Goal: Task Accomplishment & Management: Complete application form

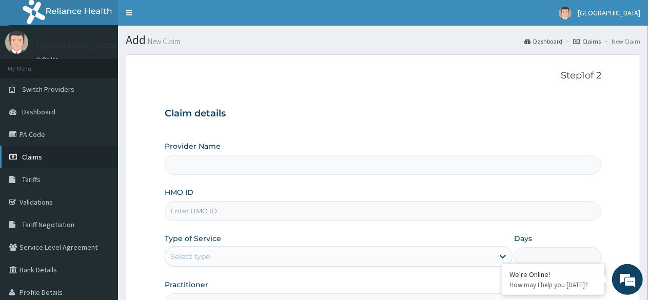
click at [42, 158] on link "Claims" at bounding box center [59, 157] width 118 height 23
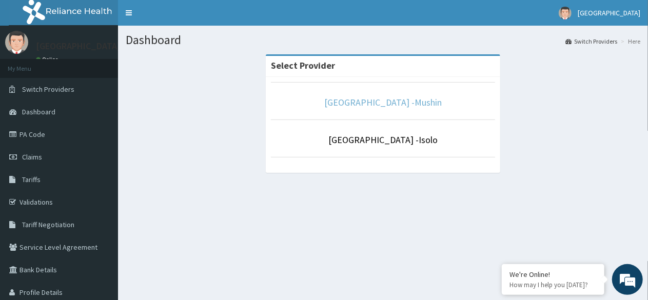
click at [394, 99] on link "Sentinel Hospital -Mushin" at bounding box center [383, 102] width 118 height 12
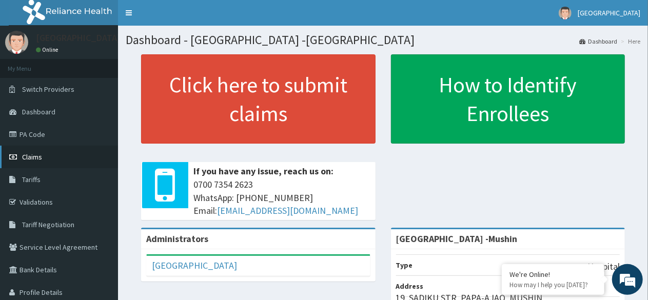
click at [36, 160] on span "Claims" at bounding box center [32, 156] width 20 height 9
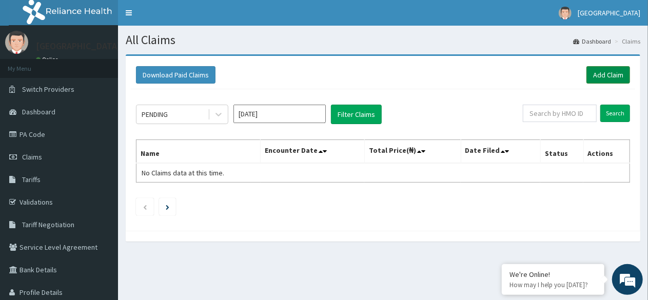
click at [608, 73] on link "Add Claim" at bounding box center [609, 74] width 44 height 17
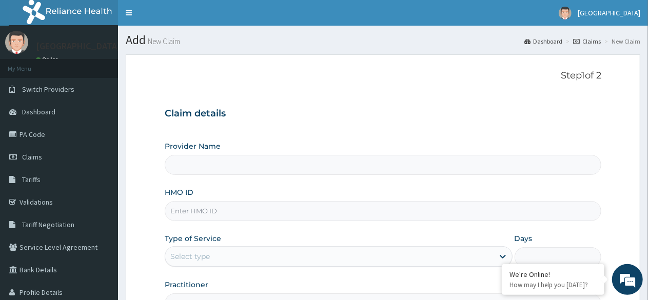
type input "[GEOGRAPHIC_DATA] -Mushin"
click at [203, 211] on input "HMO ID" at bounding box center [383, 211] width 437 height 20
click at [211, 217] on input "HMO ID" at bounding box center [383, 211] width 437 height 20
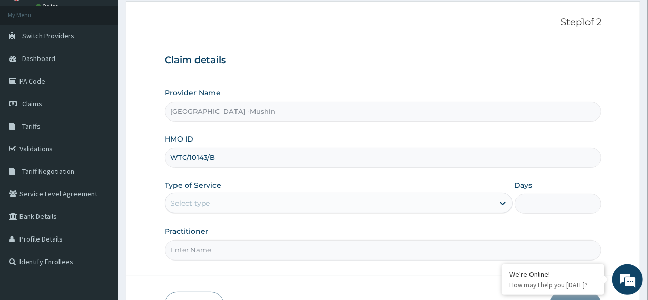
scroll to position [108, 0]
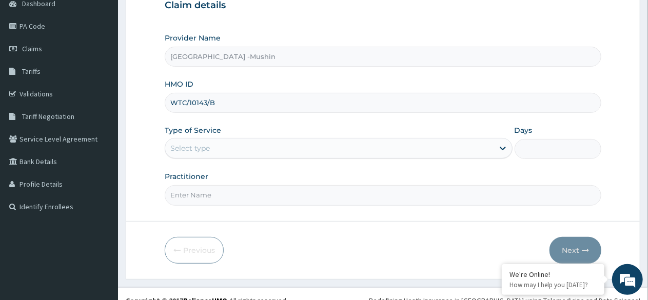
type input "WTC/10143/B"
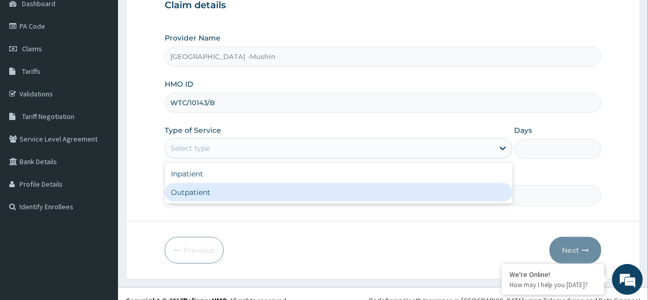
click at [221, 195] on div "Outpatient" at bounding box center [338, 192] width 347 height 18
type input "1"
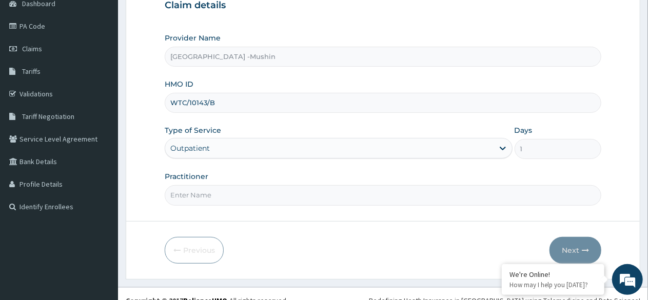
click at [225, 190] on input "Practitioner" at bounding box center [383, 195] width 437 height 20
type input "DR. ASUNI"
click at [577, 243] on button "Next" at bounding box center [576, 250] width 52 height 27
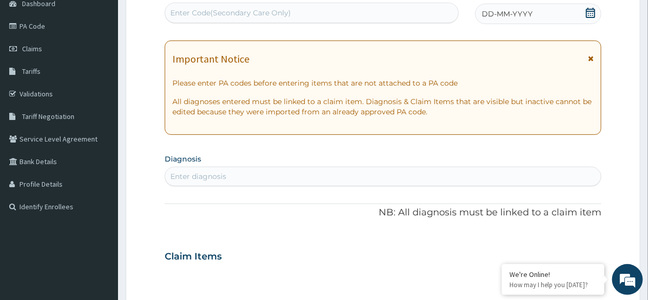
click at [590, 17] on span at bounding box center [591, 14] width 10 height 13
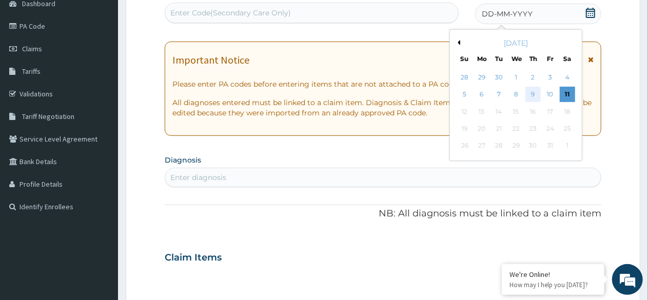
click at [532, 94] on div "9" at bounding box center [533, 94] width 15 height 15
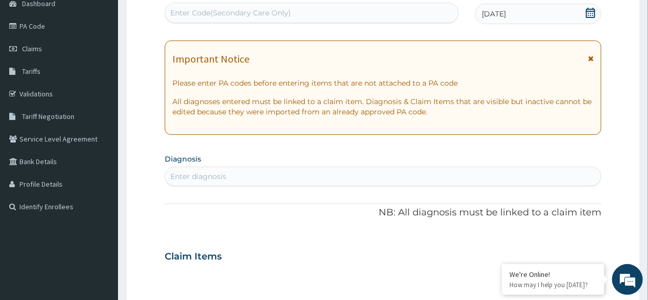
click at [231, 176] on div "Enter diagnosis" at bounding box center [383, 176] width 436 height 16
type input "T"
click at [30, 44] on span "Claims" at bounding box center [32, 48] width 20 height 9
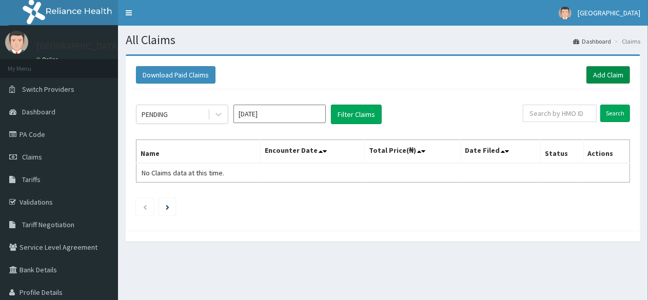
click at [605, 70] on link "Add Claim" at bounding box center [609, 74] width 44 height 17
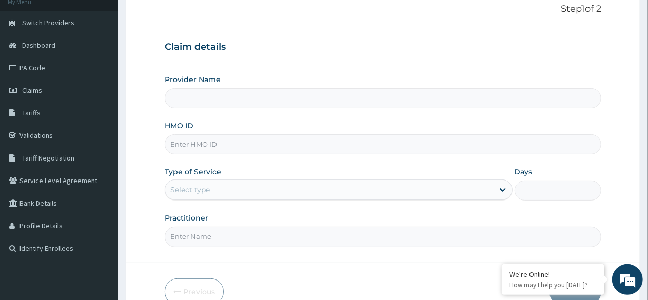
scroll to position [69, 0]
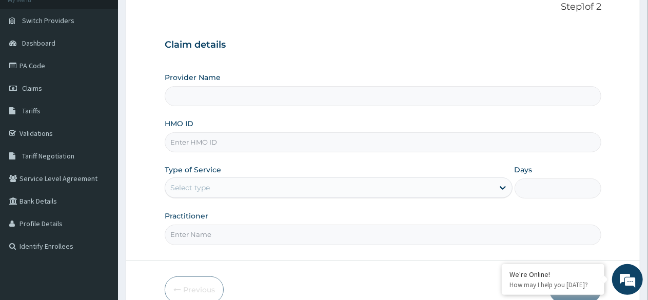
type input "[GEOGRAPHIC_DATA] -Mushin"
click at [217, 144] on input "HMO ID" at bounding box center [383, 142] width 437 height 20
type input "WTC"
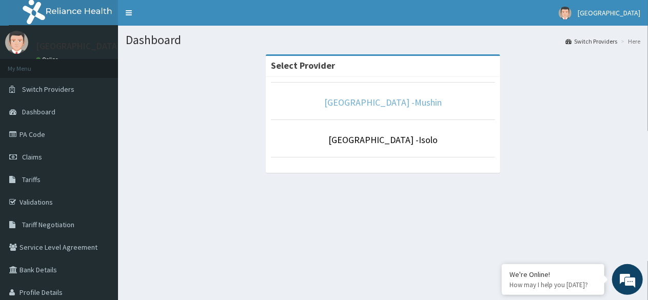
click at [379, 104] on link "Sentinel Hospital -Mushin" at bounding box center [383, 102] width 118 height 12
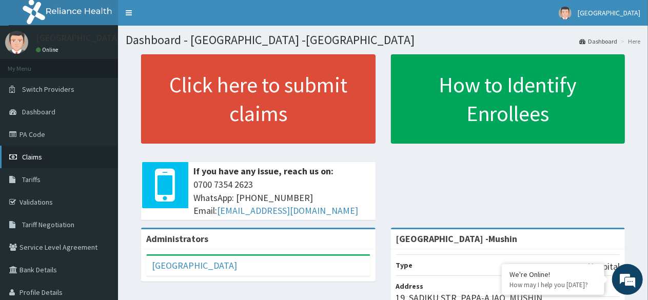
click at [37, 156] on span "Claims" at bounding box center [32, 156] width 20 height 9
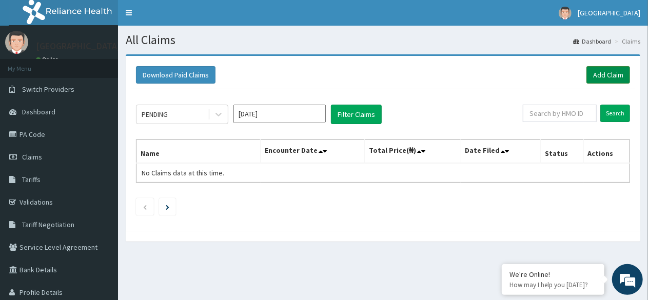
click at [613, 71] on link "Add Claim" at bounding box center [609, 74] width 44 height 17
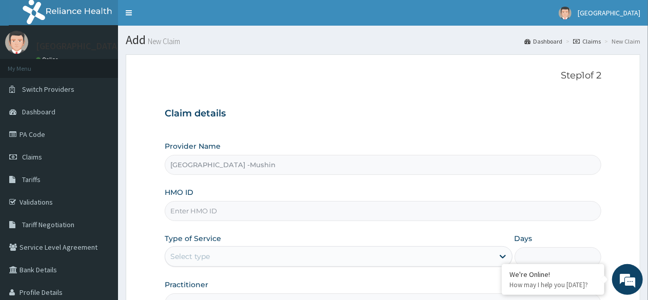
type input "Sentinel Hospital -Mushin"
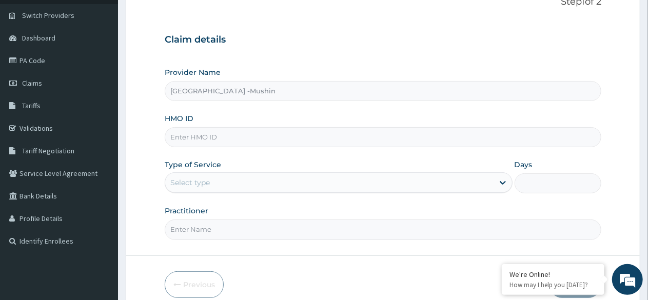
scroll to position [75, 0]
click at [220, 136] on input "HMO ID" at bounding box center [383, 136] width 437 height 20
type input "DWP/10065/A"
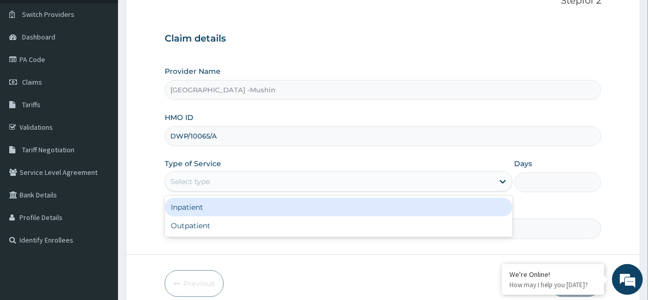
click at [305, 173] on div "Select type" at bounding box center [329, 181] width 328 height 16
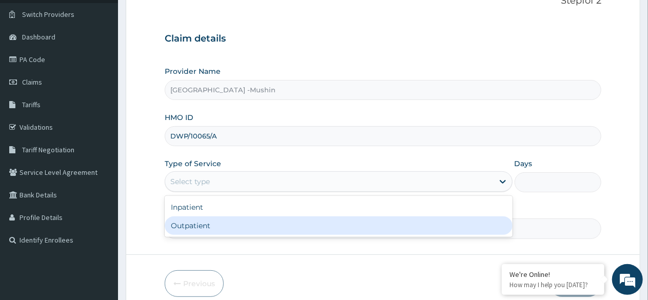
click at [221, 224] on div "Outpatient" at bounding box center [338, 226] width 347 height 18
type input "1"
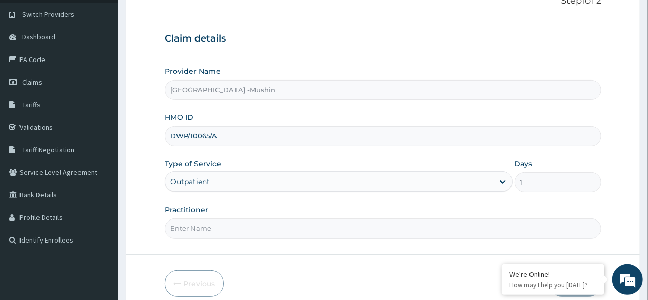
click at [240, 230] on input "Practitioner" at bounding box center [383, 229] width 437 height 20
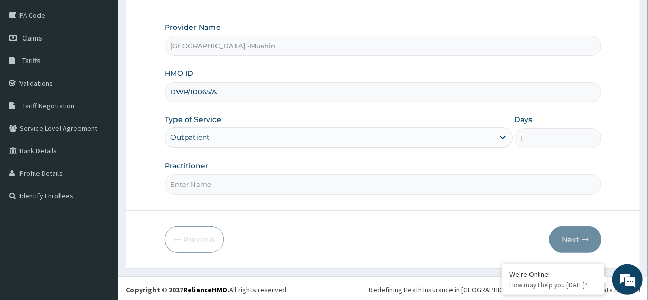
click at [216, 185] on input "Practitioner" at bounding box center [383, 184] width 437 height 20
type input "DR. IJOMA"
click at [574, 243] on button "Next" at bounding box center [576, 239] width 52 height 27
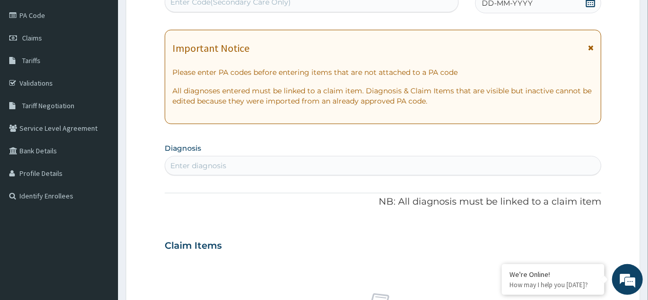
click at [590, 1] on icon at bounding box center [591, 2] width 10 height 10
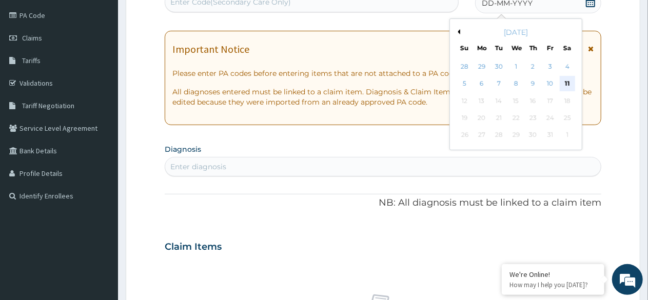
click at [570, 84] on div "11" at bounding box center [567, 83] width 15 height 15
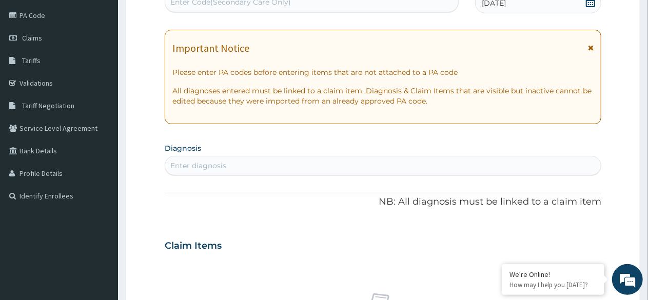
click at [207, 164] on div "Enter diagnosis" at bounding box center [198, 166] width 56 height 10
type input "PEPTIC"
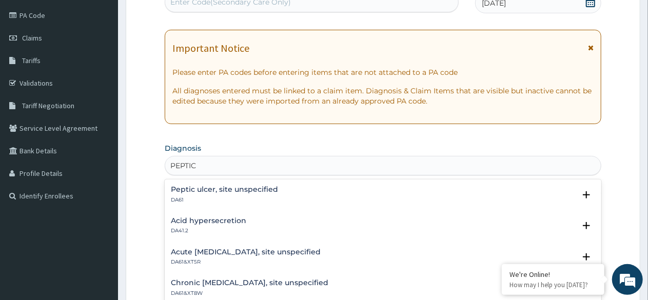
click at [228, 188] on h4 "Peptic ulcer, site unspecified" at bounding box center [224, 190] width 107 height 8
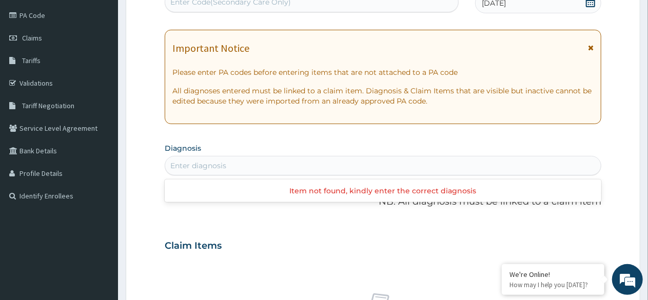
click at [251, 158] on div "Enter diagnosis" at bounding box center [383, 166] width 436 height 16
click at [208, 164] on div "Enter diagnosis" at bounding box center [198, 166] width 56 height 10
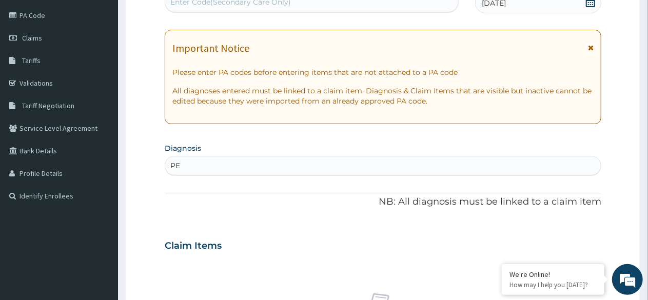
type input "P"
type input "PEPTIC"
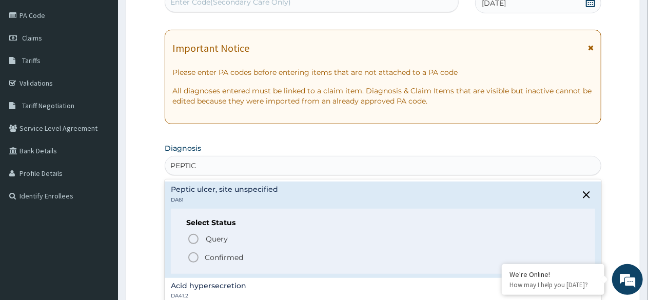
click at [194, 257] on icon "status option filled" at bounding box center [193, 257] width 12 height 12
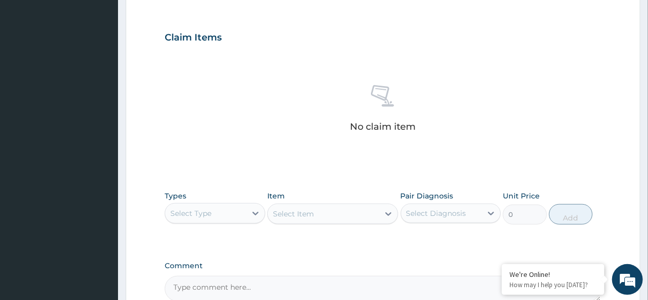
scroll to position [382, 0]
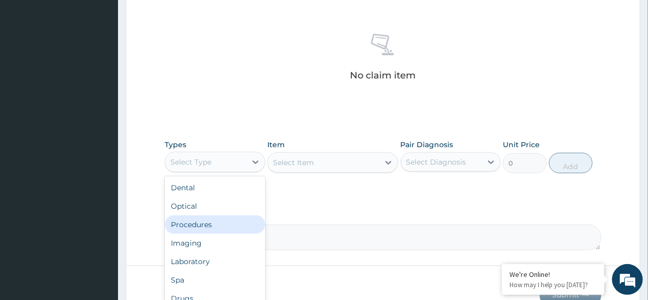
click at [201, 218] on div "Procedures" at bounding box center [215, 225] width 101 height 18
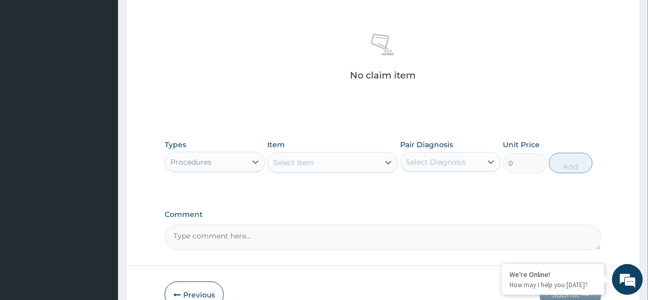
click at [325, 158] on div "Select Item" at bounding box center [323, 162] width 111 height 16
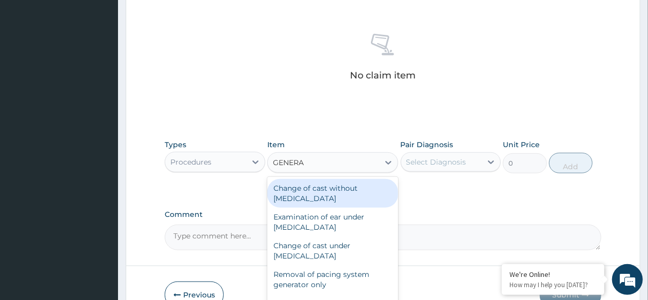
type input "GENERAL"
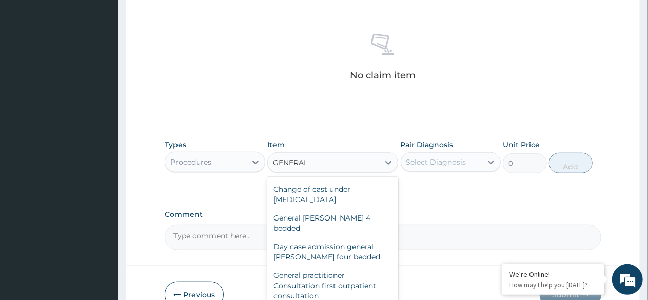
scroll to position [57, 0]
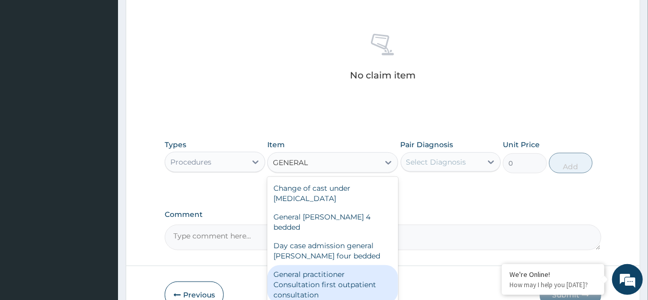
click at [358, 268] on div "General practitioner Consultation first outpatient consultation" at bounding box center [332, 284] width 131 height 39
type input "3000"
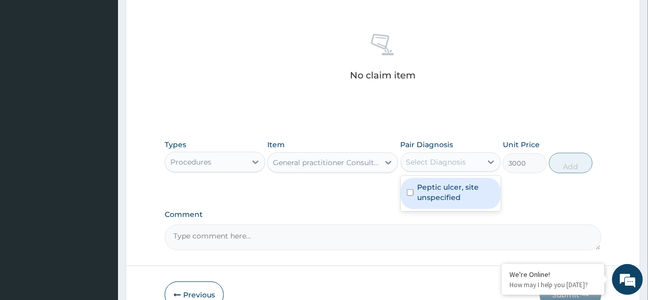
click at [456, 163] on div "Select Diagnosis" at bounding box center [436, 162] width 60 height 10
click at [438, 192] on label "Peptic ulcer, site unspecified" at bounding box center [456, 192] width 77 height 21
checkbox input "true"
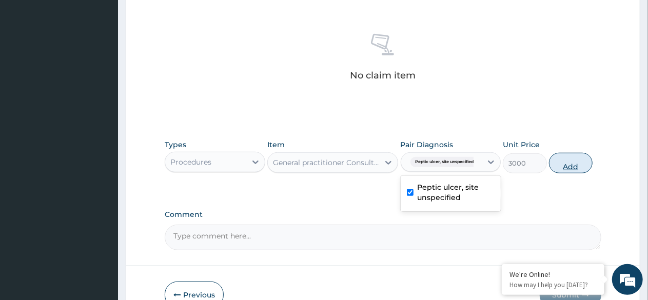
click at [573, 161] on button "Add" at bounding box center [571, 163] width 44 height 21
type input "0"
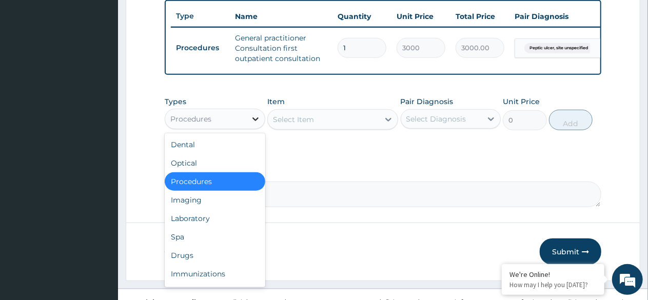
click at [252, 123] on icon at bounding box center [255, 119] width 10 height 10
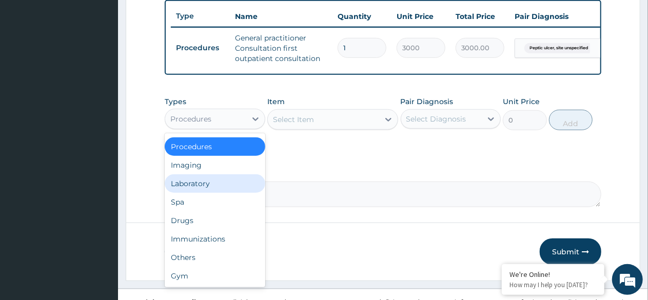
click at [207, 191] on div "Laboratory" at bounding box center [215, 183] width 101 height 18
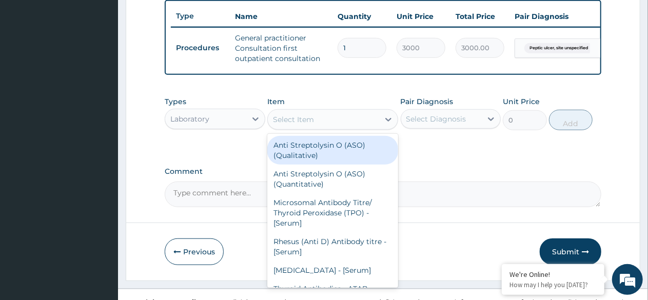
click at [310, 125] on div "Select Item" at bounding box center [293, 119] width 41 height 10
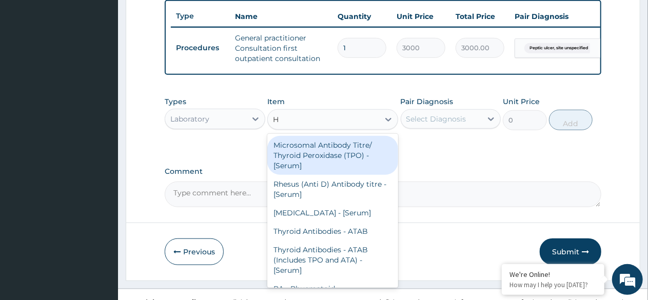
type input "HP"
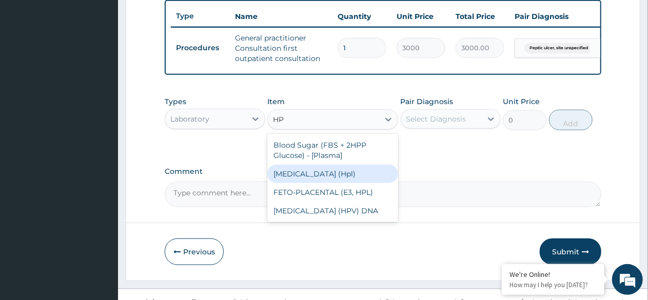
click at [334, 182] on div "HUMAN PLACENTAL LACTOGEN (Hpl)" at bounding box center [332, 174] width 131 height 18
type input "6000"
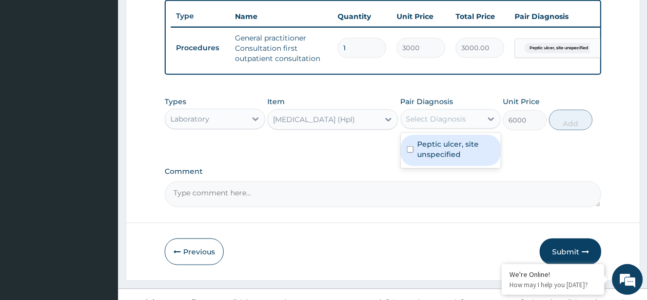
click at [443, 124] on div "Select Diagnosis" at bounding box center [436, 119] width 60 height 10
click at [444, 157] on label "Peptic ulcer, site unspecified" at bounding box center [456, 149] width 77 height 21
checkbox input "true"
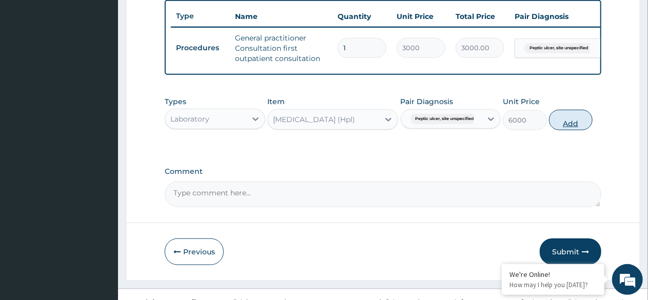
click at [567, 129] on button "Add" at bounding box center [571, 120] width 44 height 21
type input "0"
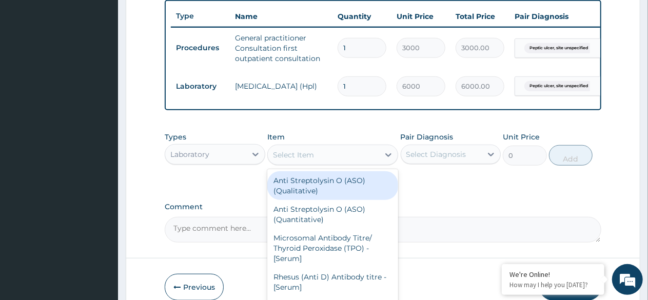
click at [307, 160] on div "Select Item" at bounding box center [293, 155] width 41 height 10
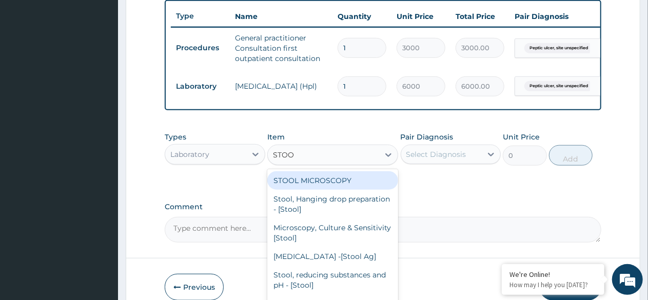
type input "STOOL"
click at [309, 188] on div "STOOL MICROSCOPY" at bounding box center [332, 180] width 131 height 18
type input "2000"
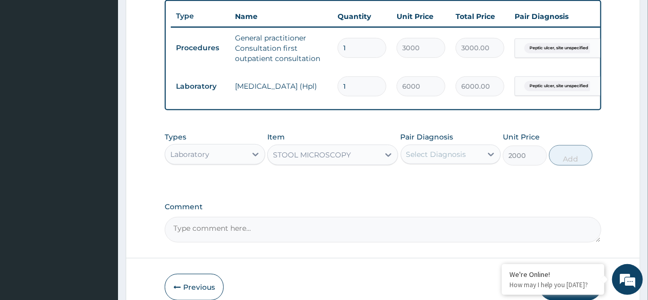
click at [446, 159] on div "Select Diagnosis" at bounding box center [436, 154] width 60 height 10
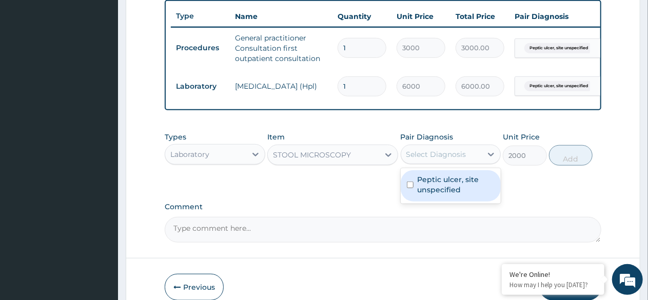
click at [452, 190] on label "Peptic ulcer, site unspecified" at bounding box center [456, 184] width 77 height 21
checkbox input "true"
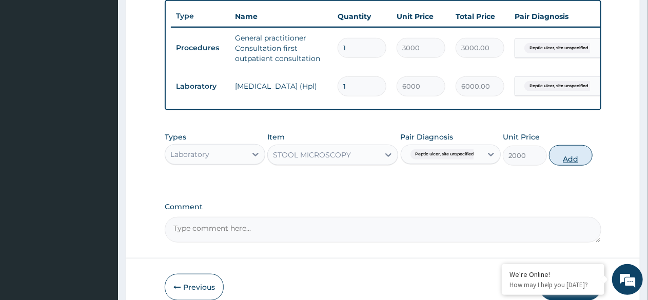
click at [573, 165] on button "Add" at bounding box center [571, 155] width 44 height 21
type input "0"
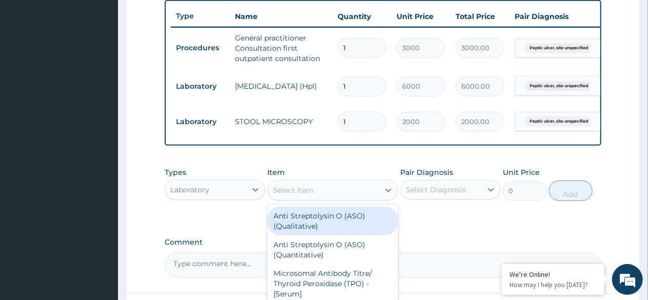
click at [318, 196] on div "Select Item" at bounding box center [323, 190] width 111 height 16
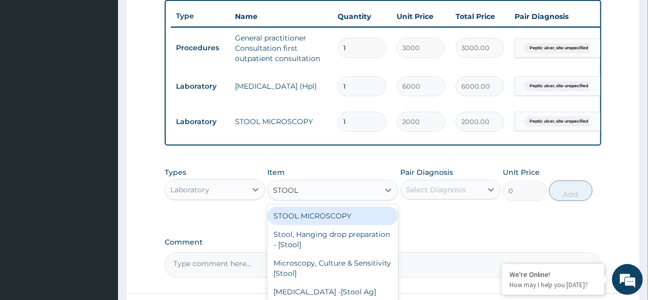
type input "STOOL"
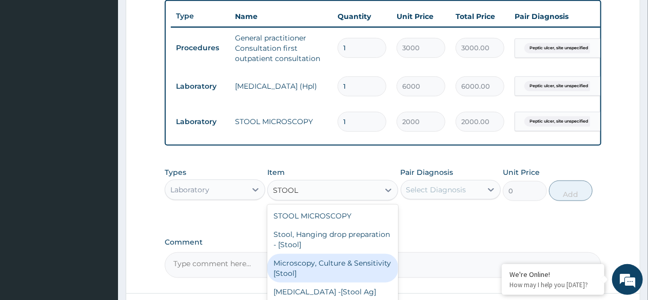
click at [326, 270] on div "Microscopy, Culture & Sensitivity [Stool]" at bounding box center [332, 268] width 131 height 29
type input "3500"
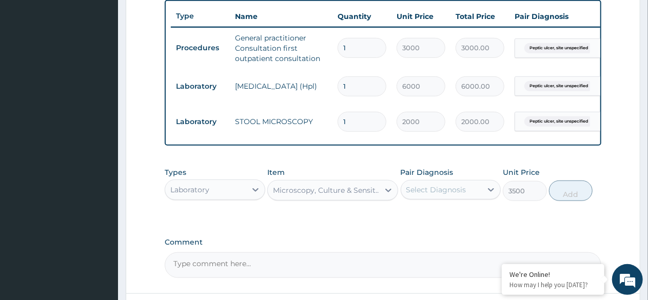
click at [445, 195] on div "Select Diagnosis" at bounding box center [436, 190] width 60 height 10
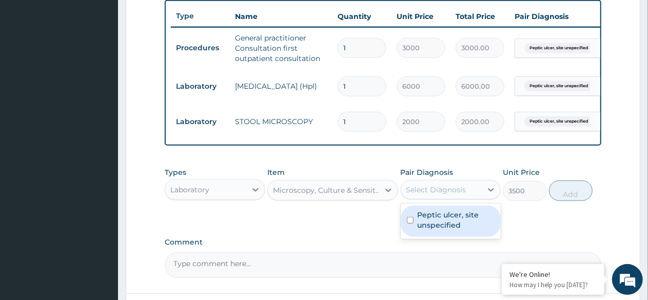
click at [438, 230] on label "Peptic ulcer, site unspecified" at bounding box center [456, 220] width 77 height 21
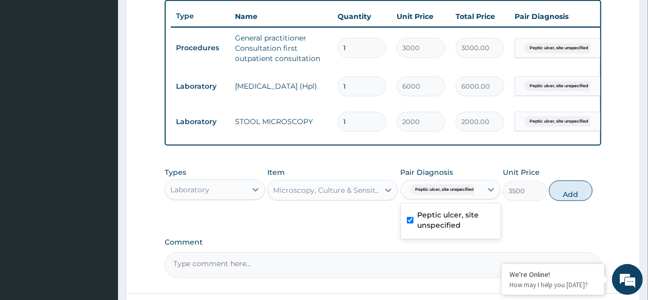
click at [438, 230] on label "Peptic ulcer, site unspecified" at bounding box center [456, 220] width 77 height 21
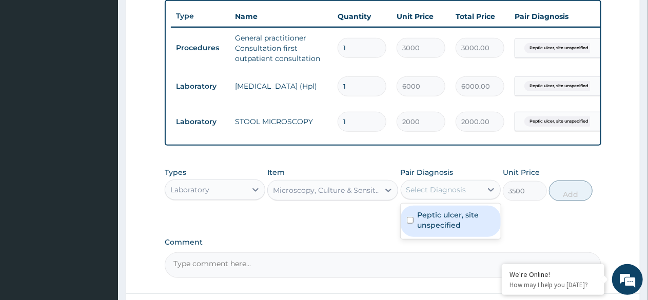
click at [451, 222] on label "Peptic ulcer, site unspecified" at bounding box center [456, 220] width 77 height 21
checkbox input "true"
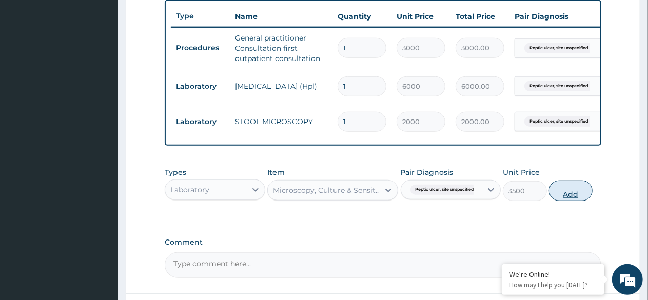
click at [575, 199] on button "Add" at bounding box center [571, 191] width 44 height 21
type input "0"
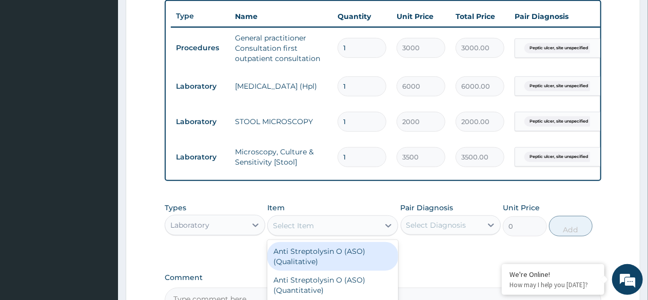
click at [303, 231] on div "Select Item" at bounding box center [293, 226] width 41 height 10
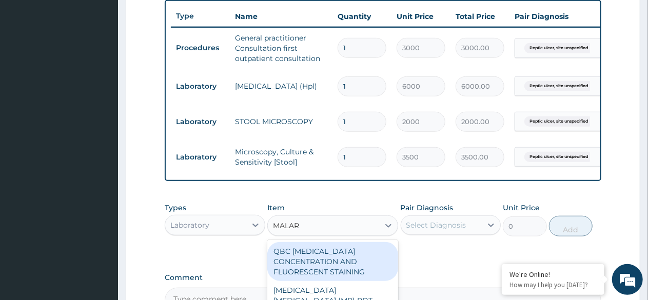
type input "MALARI"
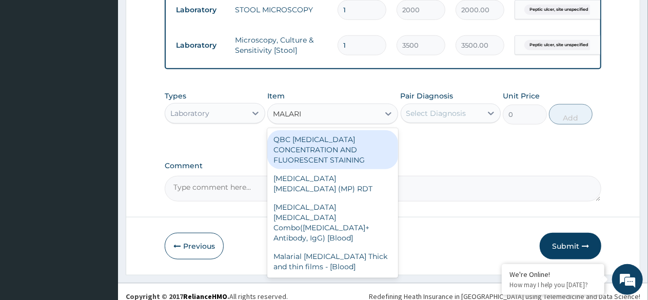
scroll to position [494, 0]
click at [347, 187] on div "MALARIA PARASITE (MP) RDT" at bounding box center [332, 183] width 131 height 29
type input "1500"
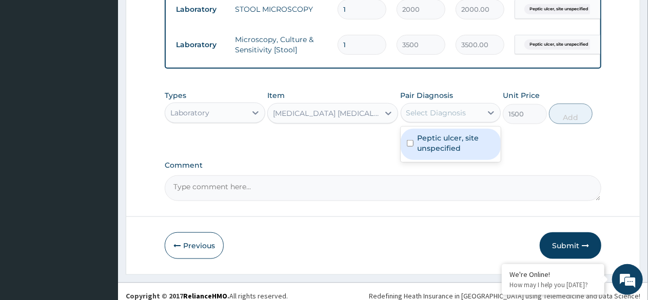
click at [437, 152] on label "Peptic ulcer, site unspecified" at bounding box center [456, 143] width 77 height 21
checkbox input "true"
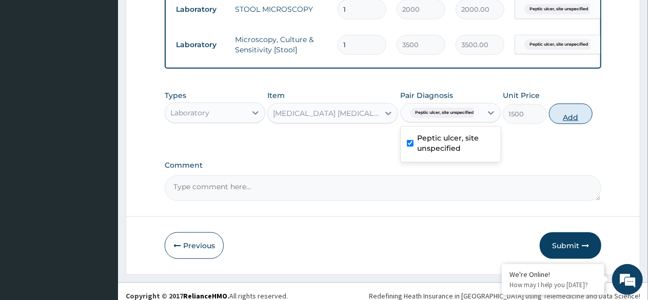
click at [574, 124] on button "Add" at bounding box center [571, 114] width 44 height 21
type input "0"
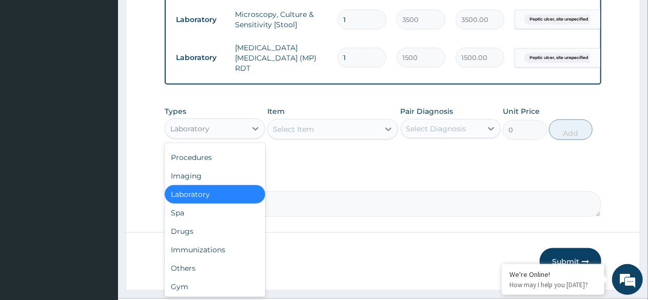
scroll to position [35, 0]
click at [191, 231] on div "Drugs" at bounding box center [215, 230] width 101 height 18
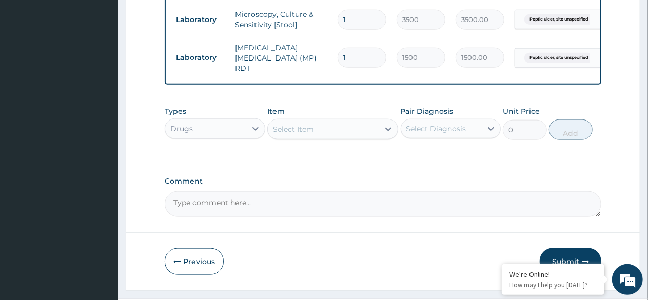
click at [308, 134] on div "Select Item" at bounding box center [293, 129] width 41 height 10
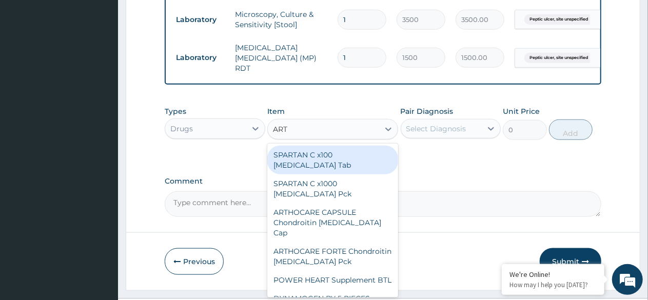
type input "ARTE"
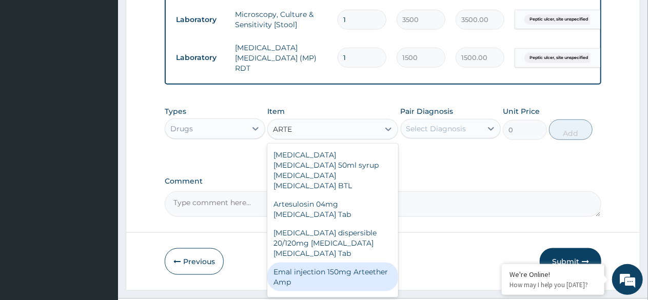
click at [322, 263] on div "Emal injection 150mg Arteether Amp" at bounding box center [332, 277] width 131 height 29
type input "839.5"
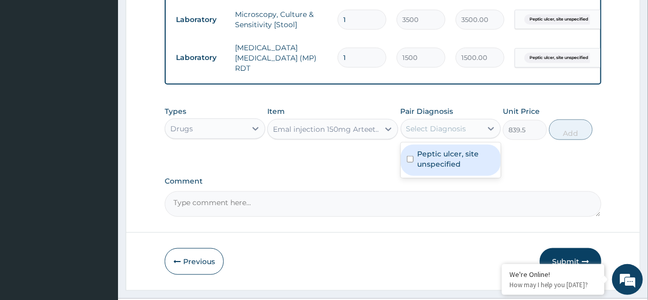
click at [434, 131] on div "Select Diagnosis" at bounding box center [436, 129] width 60 height 10
click at [430, 169] on label "Peptic ulcer, site unspecified" at bounding box center [456, 159] width 77 height 21
checkbox input "true"
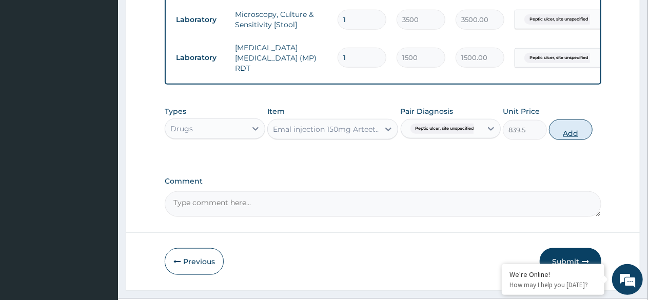
click at [566, 135] on button "Add" at bounding box center [571, 130] width 44 height 21
type input "0"
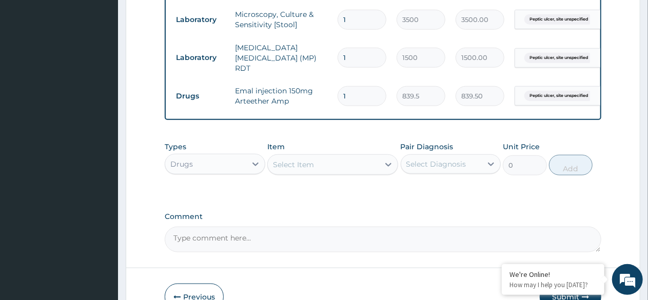
type input "0.00"
type input "3"
type input "2518.50"
type input "3"
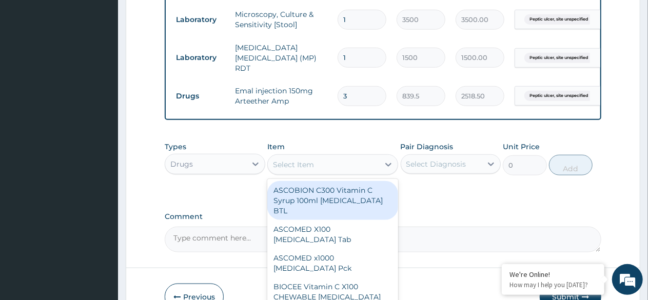
click at [322, 170] on div "Select Item" at bounding box center [323, 165] width 111 height 16
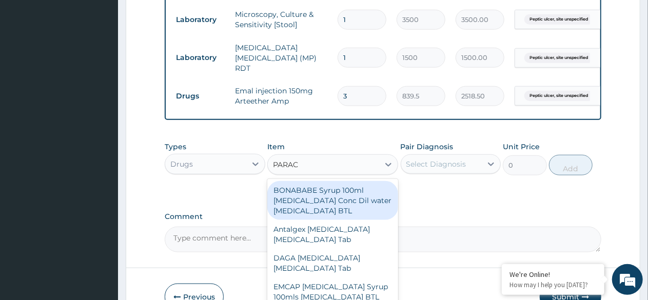
type input "PARACE"
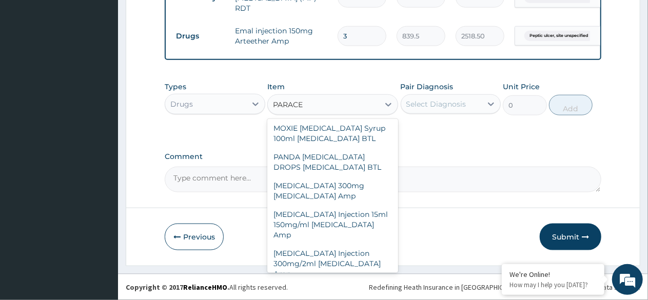
scroll to position [340, 0]
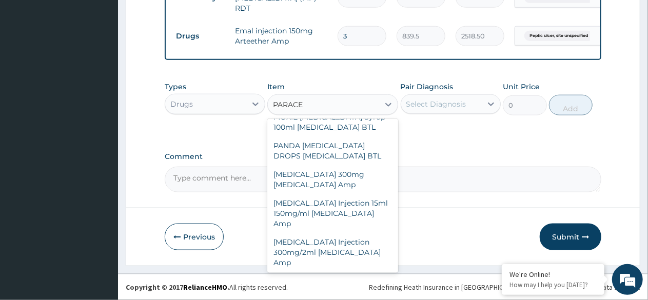
click at [327, 194] on div "Paracetamol 300mg Acetaminophen Amp" at bounding box center [332, 179] width 131 height 29
type input "230"
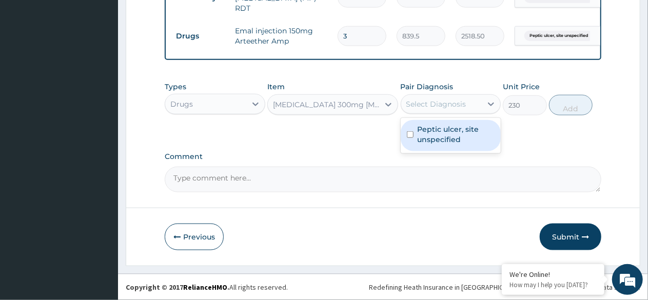
click at [429, 133] on label "Peptic ulcer, site unspecified" at bounding box center [456, 134] width 77 height 21
checkbox input "true"
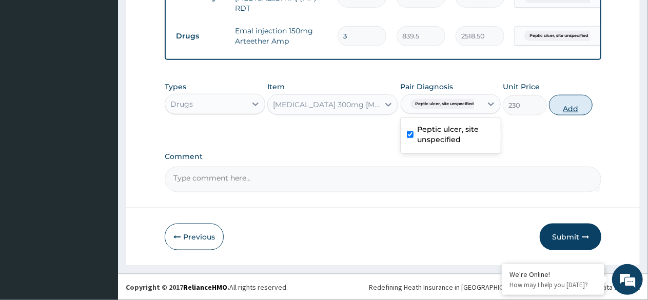
click at [568, 105] on button "Add" at bounding box center [571, 105] width 44 height 21
type input "0"
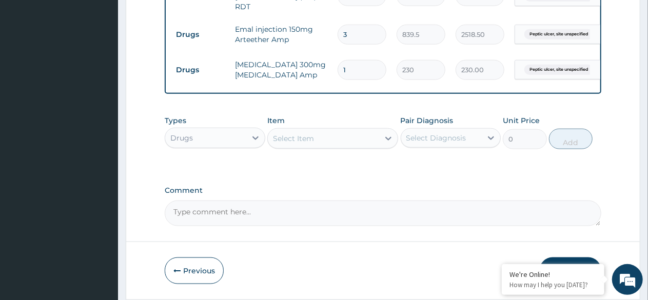
click at [326, 144] on div "Select Item" at bounding box center [323, 138] width 111 height 16
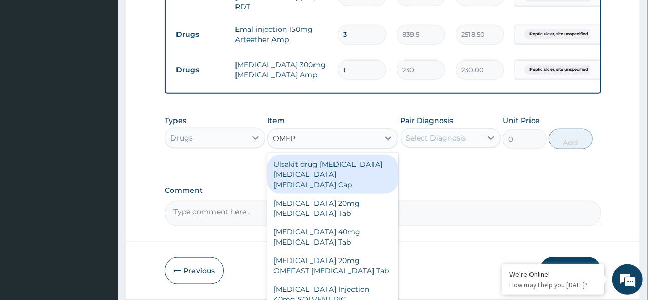
type input "OMEPR"
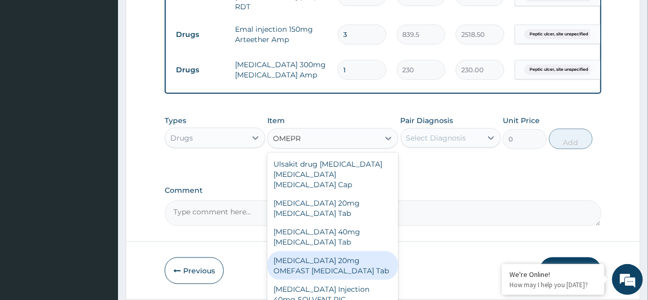
click at [328, 253] on div "OMEPRAZOLE 20mg OMEFAST Omeprazole Tab" at bounding box center [332, 265] width 131 height 29
type input "621"
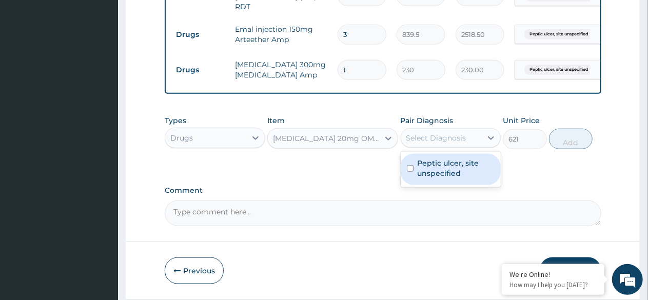
click at [432, 138] on div "Select Diagnosis" at bounding box center [436, 138] width 60 height 10
click at [440, 166] on label "Peptic ulcer, site unspecified" at bounding box center [456, 168] width 77 height 21
checkbox input "true"
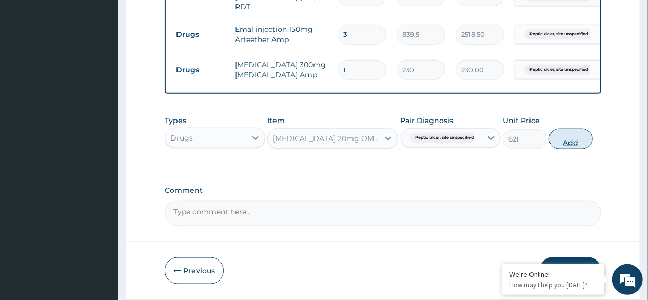
click at [566, 142] on button "Add" at bounding box center [571, 139] width 44 height 21
type input "0"
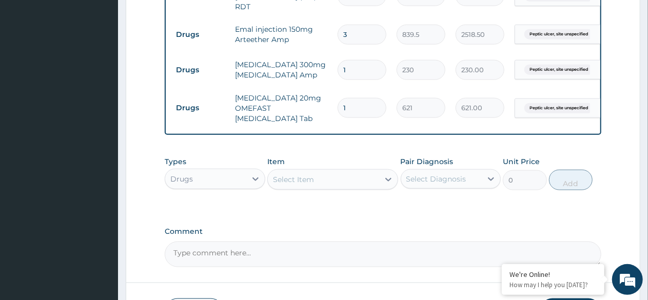
type input "10"
type input "6210.00"
type input "10"
click at [302, 185] on div "Select Item" at bounding box center [293, 179] width 41 height 10
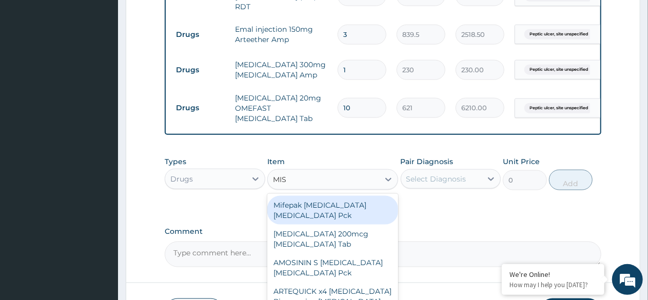
type input "MIST"
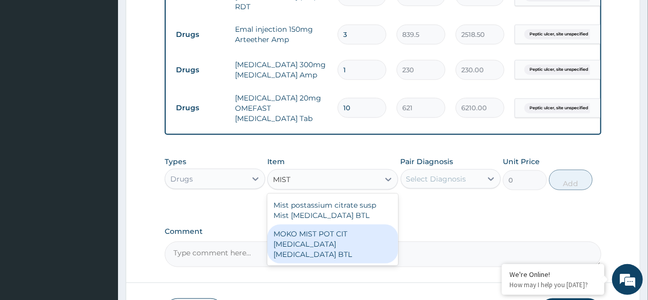
click at [351, 241] on div "MOKO MIST POT CIT Citric acid Potassium citrate BTL" at bounding box center [332, 244] width 131 height 39
type input "506"
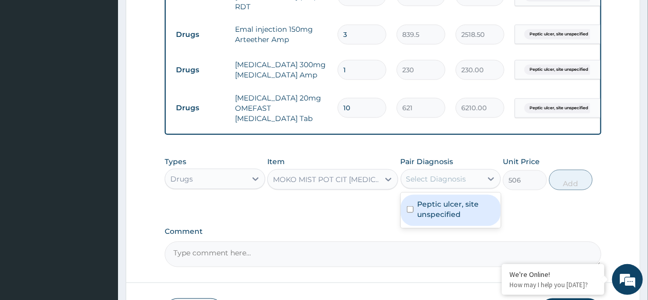
click at [459, 184] on div "Select Diagnosis" at bounding box center [436, 179] width 60 height 10
click at [444, 212] on label "Peptic ulcer, site unspecified" at bounding box center [456, 209] width 77 height 21
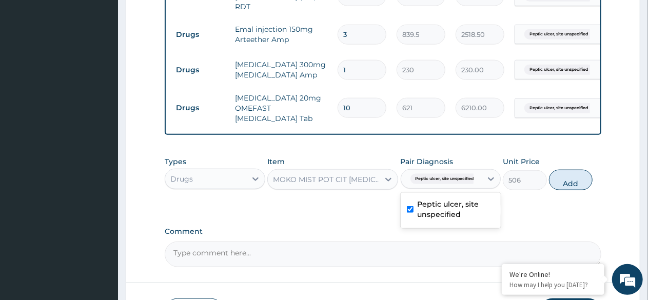
checkbox input "true"
click at [572, 184] on button "Add" at bounding box center [571, 180] width 44 height 21
type input "0"
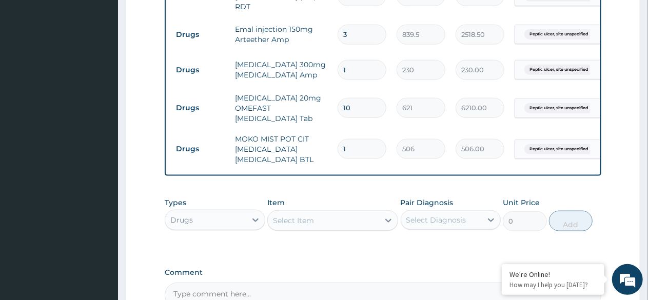
click at [299, 221] on div "Select Item" at bounding box center [293, 221] width 41 height 10
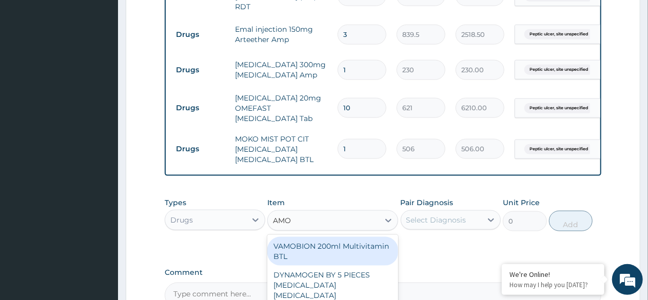
type input "AMOX"
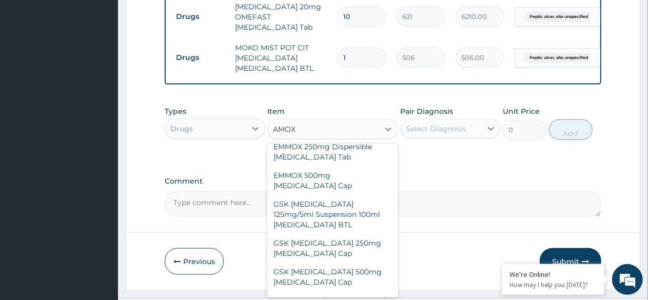
scroll to position [219, 0]
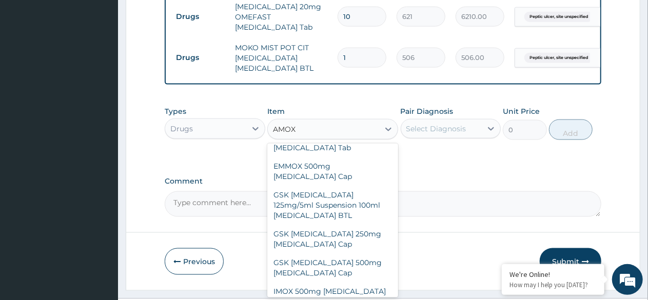
click at [314, 265] on div "GSK AMOXIL 500mg Amoxicillin Cap" at bounding box center [332, 268] width 131 height 29
type input "207"
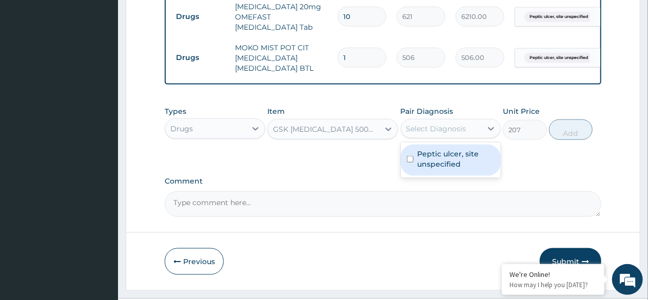
click at [437, 165] on label "Peptic ulcer, site unspecified" at bounding box center [456, 159] width 77 height 21
checkbox input "true"
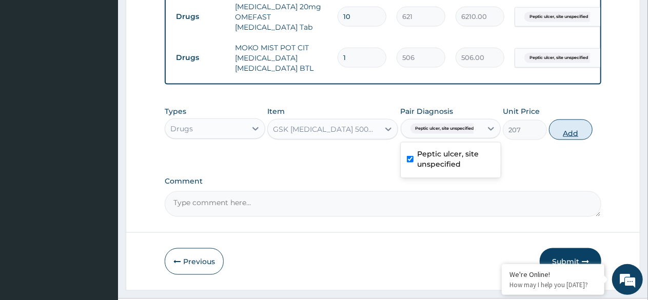
click at [570, 137] on button "Add" at bounding box center [571, 130] width 44 height 21
type input "0"
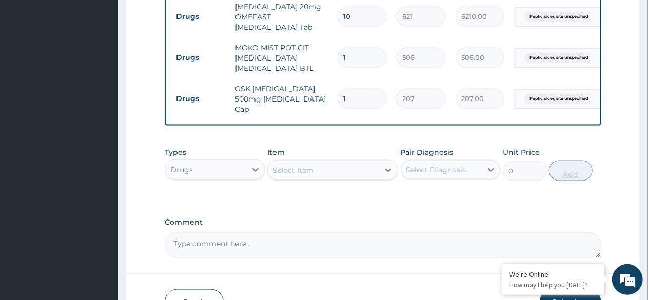
type input "15"
type input "3105.00"
type input "15"
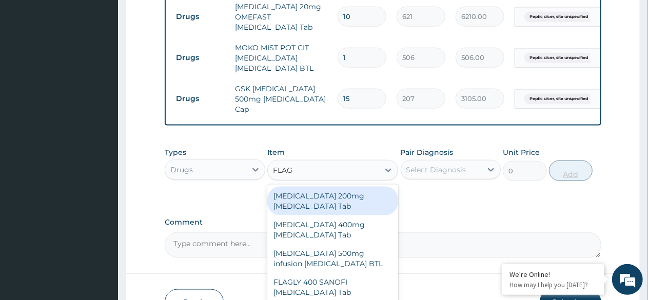
type input "FLAGY"
click at [349, 216] on div "Flagyl 400mg Metronidazole Tab" at bounding box center [332, 230] width 131 height 29
type input "23"
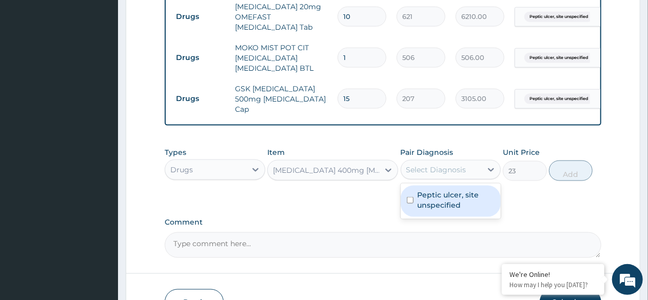
click at [438, 199] on label "Peptic ulcer, site unspecified" at bounding box center [456, 200] width 77 height 21
checkbox input "true"
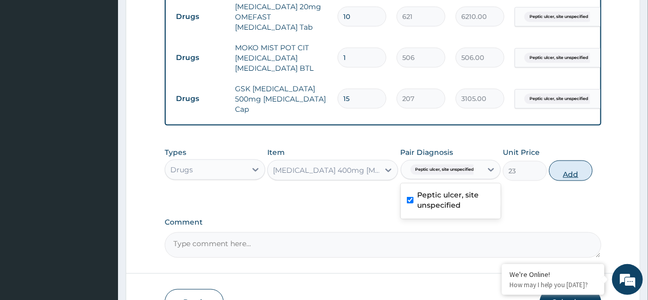
click at [569, 172] on button "Add" at bounding box center [571, 171] width 44 height 21
type input "0"
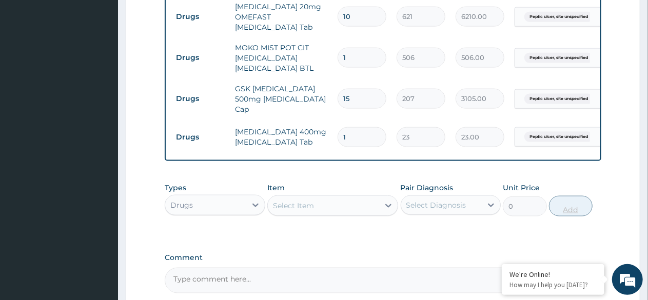
type input "0.00"
type input "3"
type input "69.00"
type input "30"
type input "690.00"
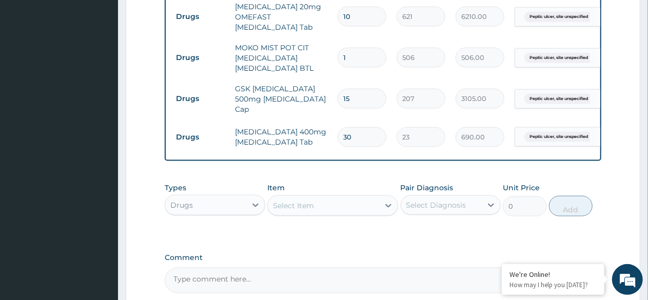
type input "30"
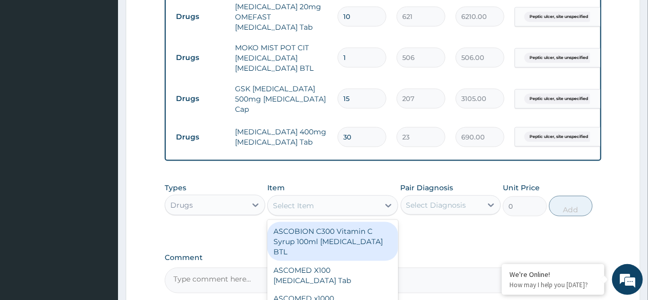
click at [296, 204] on div "Select Item" at bounding box center [293, 206] width 41 height 10
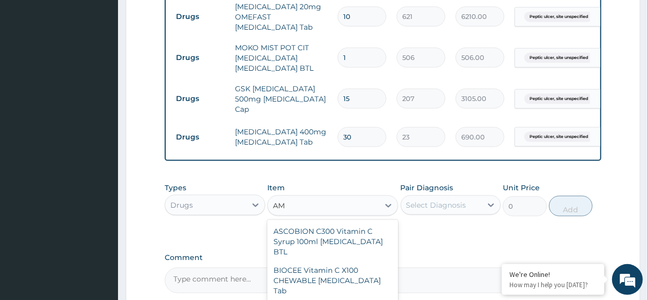
type input "A"
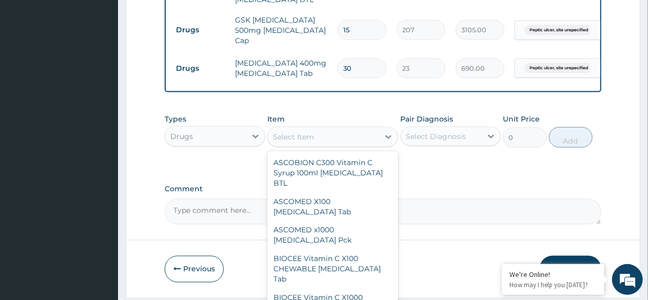
scroll to position [770, 0]
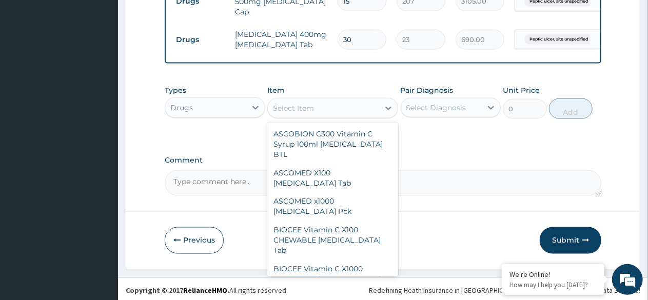
click at [467, 179] on textarea "Comment" at bounding box center [383, 183] width 437 height 26
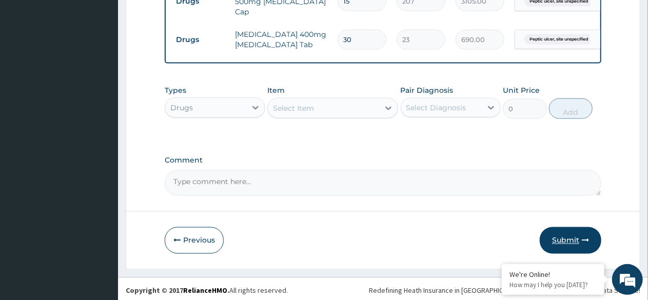
click at [569, 240] on button "Submit" at bounding box center [571, 240] width 62 height 27
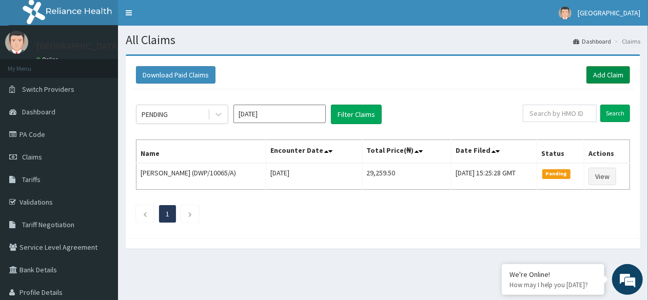
click at [603, 75] on link "Add Claim" at bounding box center [609, 74] width 44 height 17
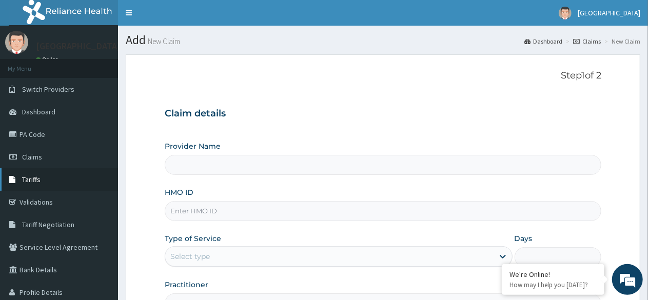
type input "[GEOGRAPHIC_DATA] -Mushin"
click at [42, 200] on link "Validations" at bounding box center [59, 202] width 118 height 23
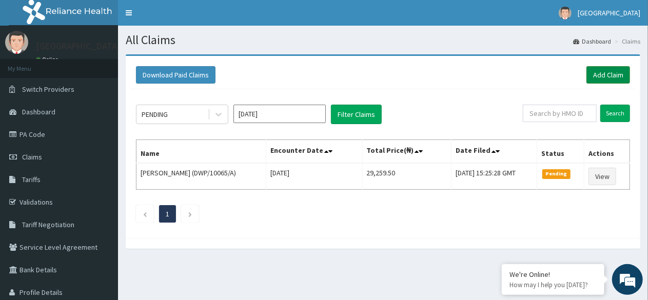
click at [614, 72] on link "Add Claim" at bounding box center [609, 74] width 44 height 17
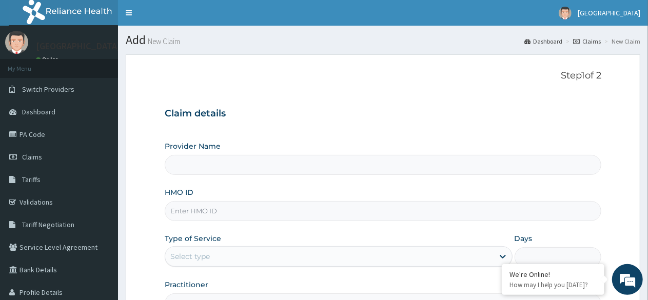
click at [212, 209] on input "HMO ID" at bounding box center [383, 211] width 437 height 20
type input "[GEOGRAPHIC_DATA] -Mushin"
type input "WTC/10143/B"
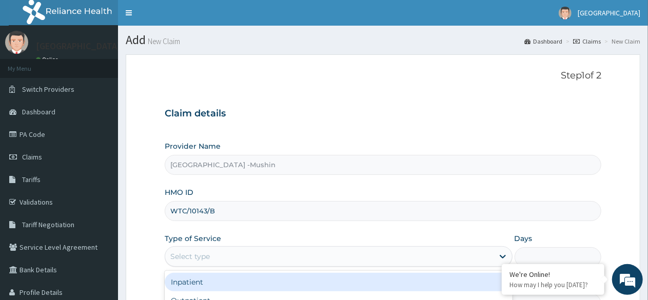
click at [206, 256] on div "Select type" at bounding box center [190, 256] width 40 height 10
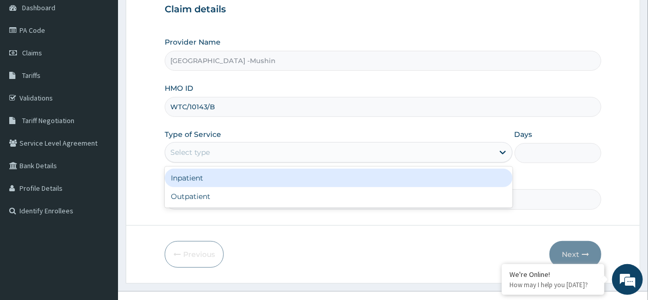
scroll to position [105, 0]
click at [207, 192] on div "Outpatient" at bounding box center [338, 196] width 347 height 18
type input "1"
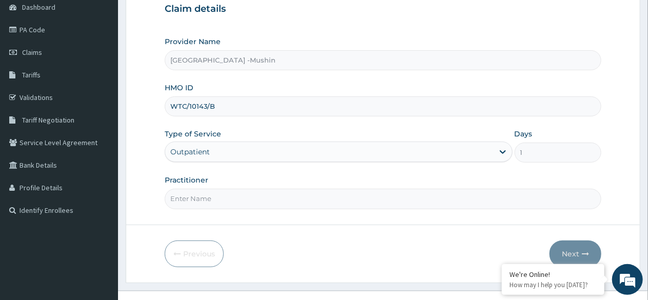
click at [215, 197] on input "Practitioner" at bounding box center [383, 199] width 437 height 20
type input "DR. [GEOGRAPHIC_DATA]"
click at [576, 252] on button "Next" at bounding box center [576, 254] width 52 height 27
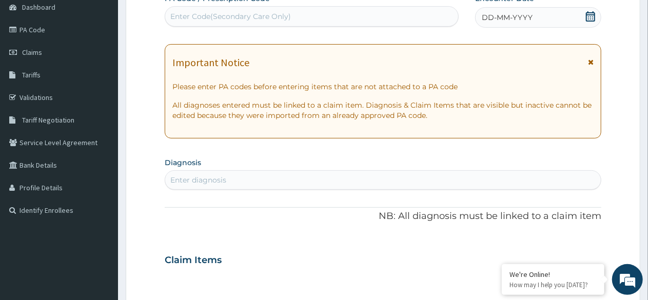
click at [596, 16] on div "DD-MM-YYYY" at bounding box center [538, 17] width 126 height 21
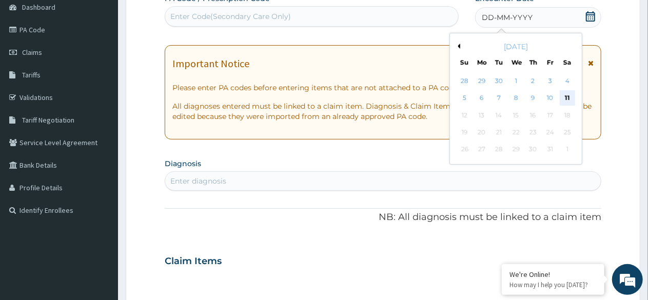
click at [567, 98] on div "11" at bounding box center [567, 98] width 15 height 15
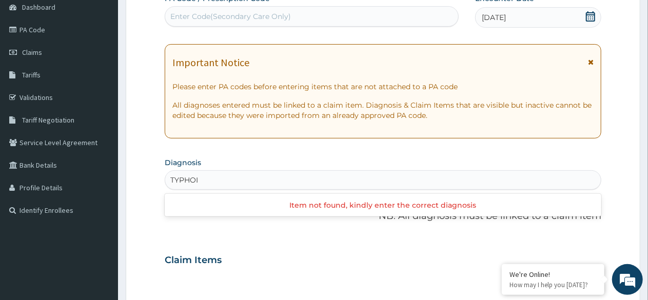
type input "[MEDICAL_DATA]"
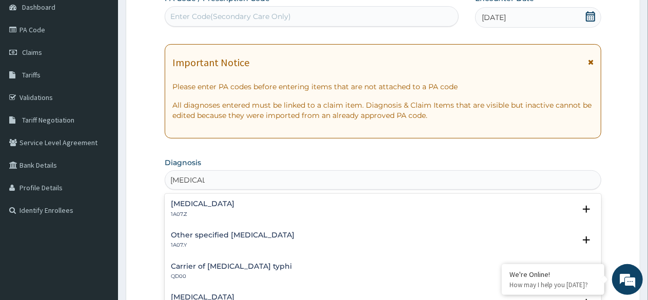
click at [217, 202] on h4 "[MEDICAL_DATA]" at bounding box center [203, 204] width 64 height 8
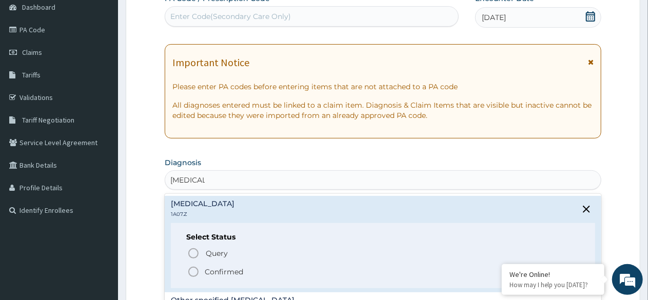
click at [194, 272] on icon "status option filled" at bounding box center [193, 272] width 12 height 12
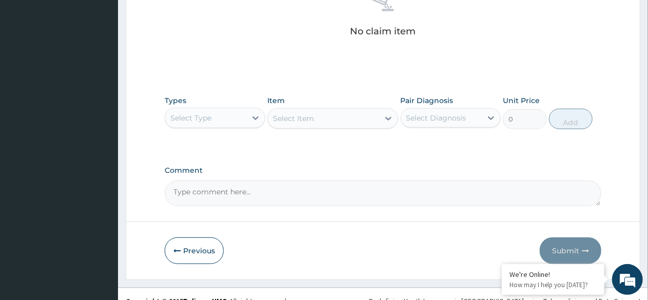
scroll to position [438, 0]
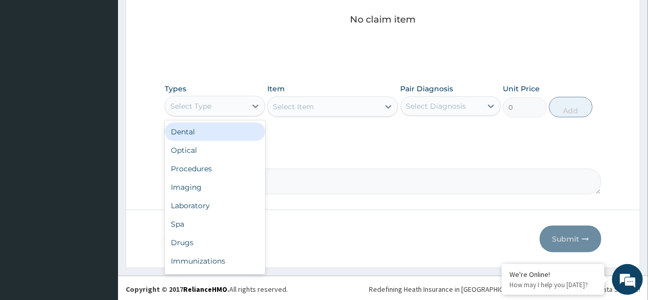
click at [206, 168] on div "Procedures" at bounding box center [215, 169] width 101 height 18
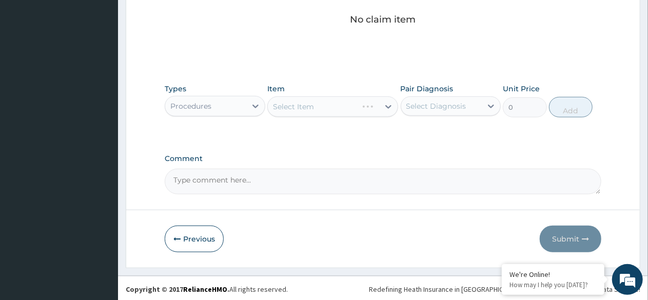
click at [329, 110] on div "Select Item" at bounding box center [332, 106] width 131 height 21
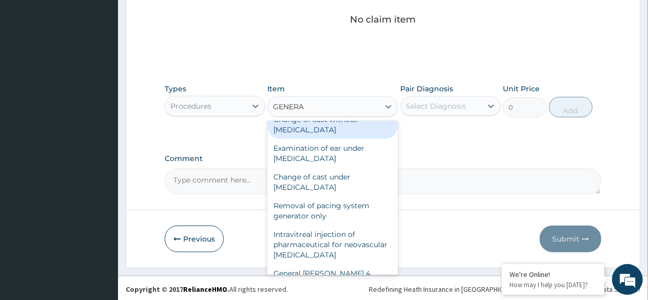
scroll to position [0, 0]
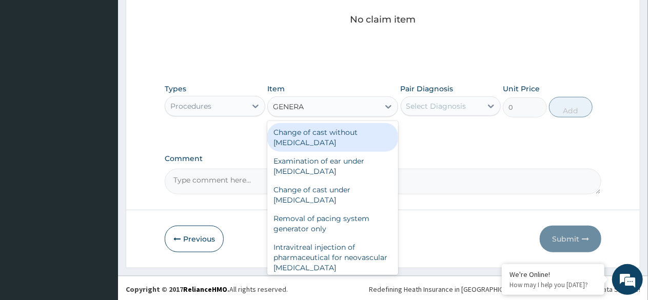
type input "GENERAL"
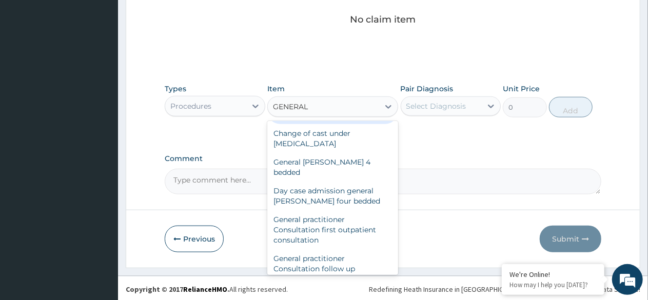
scroll to position [67, 0]
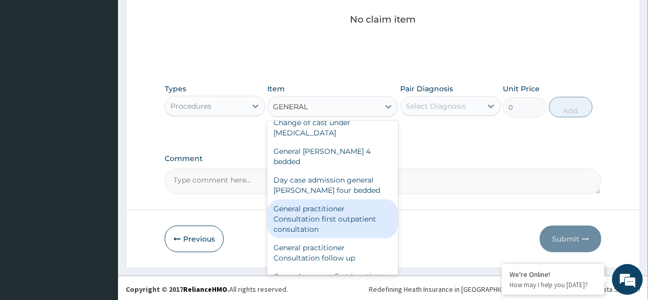
click at [298, 209] on div "General practitioner Consultation first outpatient consultation" at bounding box center [332, 219] width 131 height 39
type input "3000"
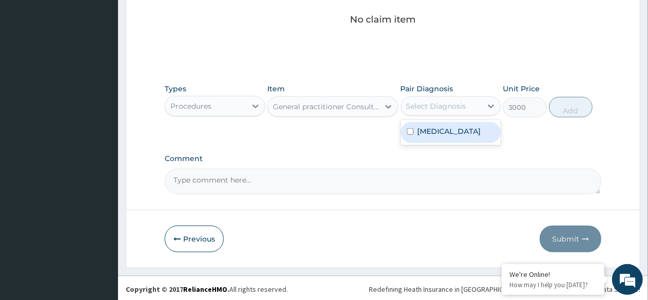
click at [442, 110] on div "Select Diagnosis" at bounding box center [436, 106] width 60 height 10
click at [436, 136] on label "[MEDICAL_DATA]" at bounding box center [450, 131] width 64 height 10
checkbox input "true"
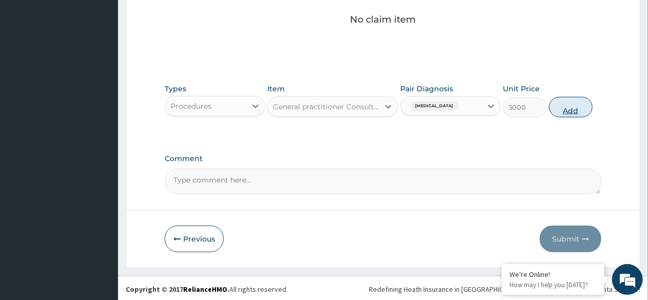
click at [573, 105] on button "Add" at bounding box center [571, 107] width 44 height 21
type input "0"
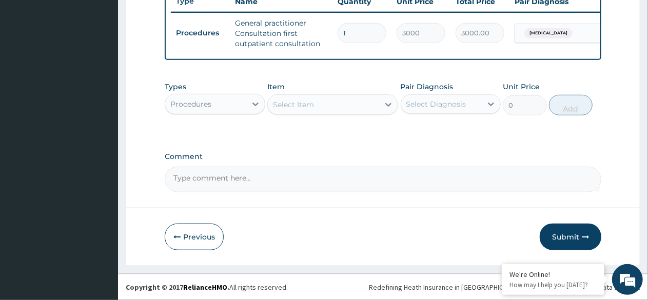
scroll to position [403, 0]
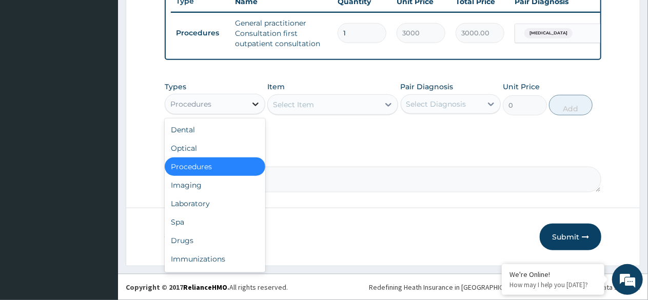
click at [247, 103] on div at bounding box center [255, 104] width 18 height 18
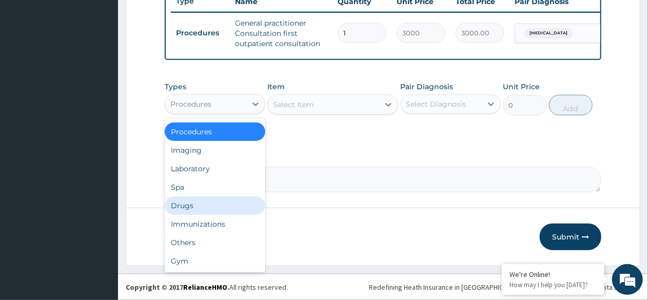
click at [190, 203] on div "Drugs" at bounding box center [215, 206] width 101 height 18
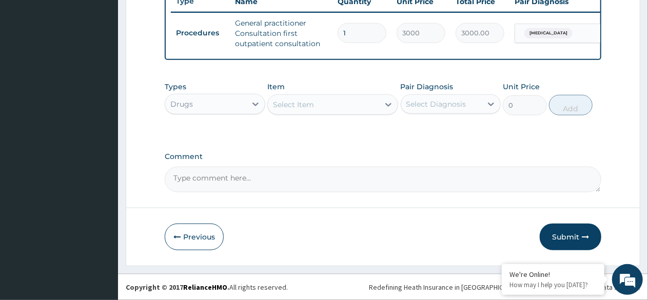
click at [313, 103] on div "Select Item" at bounding box center [293, 105] width 41 height 10
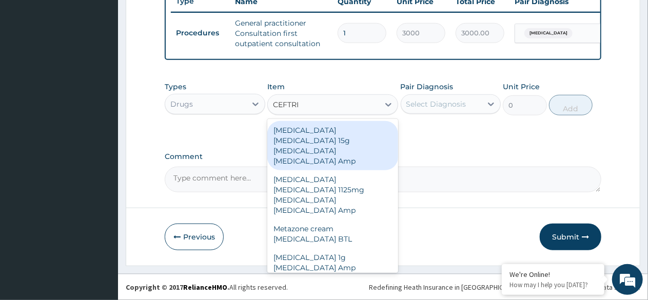
type input "CEFTRIA"
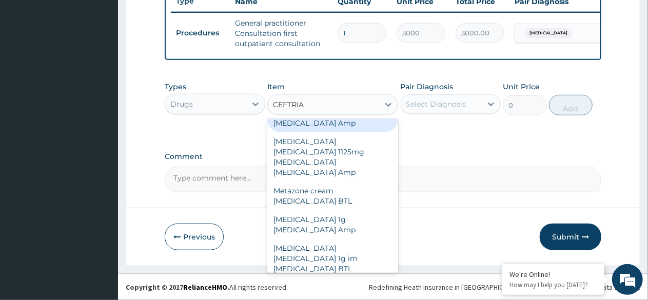
scroll to position [38, 0]
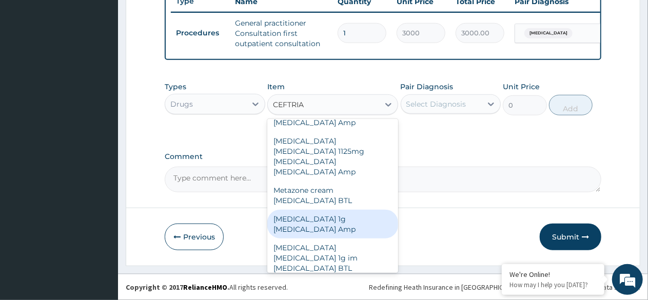
click at [316, 210] on div "[MEDICAL_DATA] 1g [MEDICAL_DATA] Amp" at bounding box center [332, 224] width 131 height 29
type input "575"
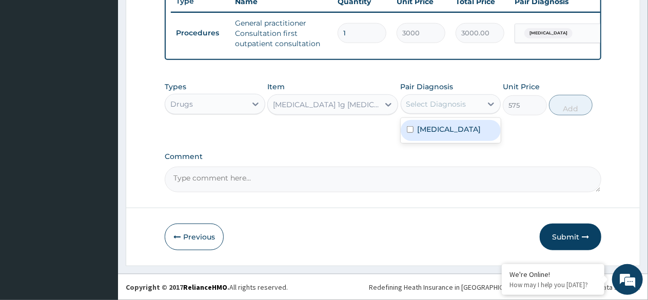
click at [445, 107] on div "Select Diagnosis" at bounding box center [436, 104] width 60 height 10
click at [441, 134] on label "[MEDICAL_DATA]" at bounding box center [450, 129] width 64 height 10
checkbox input "true"
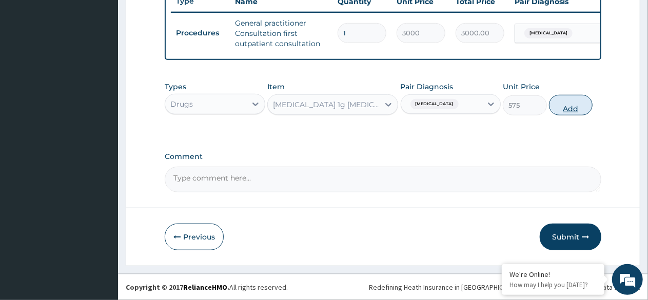
click at [571, 108] on button "Add" at bounding box center [571, 105] width 44 height 21
type input "0"
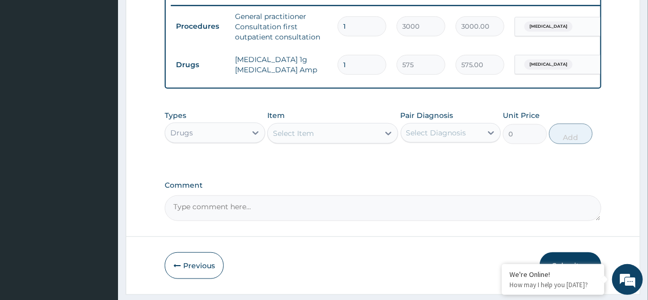
type input "0.00"
type input "4"
type input "2300.00"
type input "4"
click at [316, 142] on div "Select Item" at bounding box center [323, 133] width 111 height 16
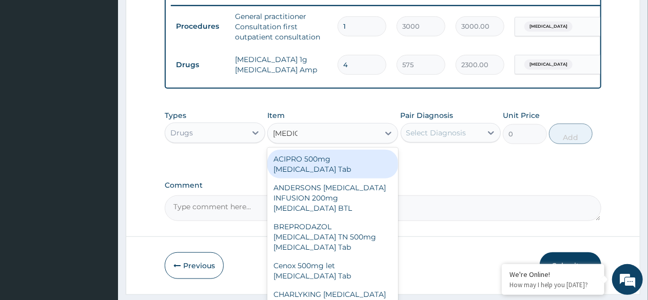
type input "CIPROT"
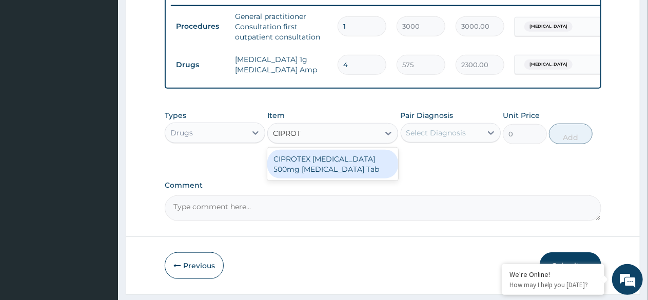
click at [329, 173] on div "CIPROTEX CIPROFLOXACIN 500mg Ciprofloxacin Tab" at bounding box center [332, 164] width 131 height 29
type input "201.25"
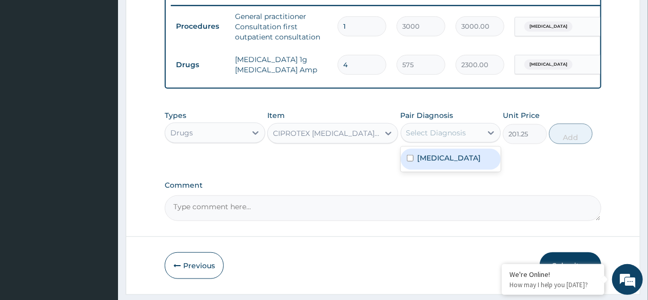
click at [430, 138] on div "Select Diagnosis" at bounding box center [436, 133] width 60 height 10
click at [438, 163] on label "Typhoid fever, unspecified" at bounding box center [450, 158] width 64 height 10
checkbox input "true"
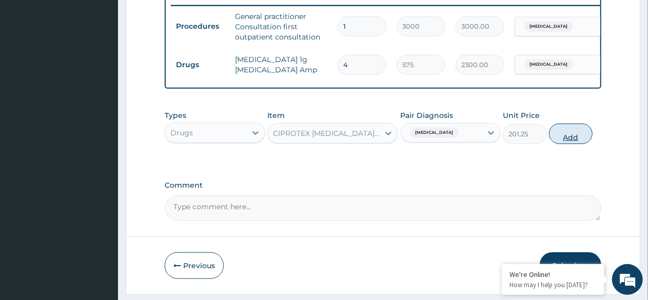
click at [576, 144] on button "Add" at bounding box center [571, 134] width 44 height 21
type input "0"
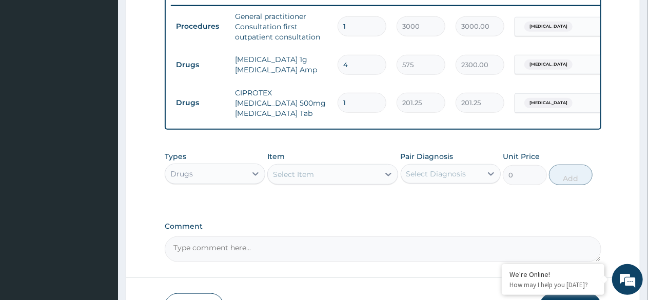
click at [350, 103] on input "1" at bounding box center [362, 103] width 49 height 20
type input "10"
type input "2012.50"
type input "10"
click at [305, 180] on div "Select Item" at bounding box center [293, 174] width 41 height 10
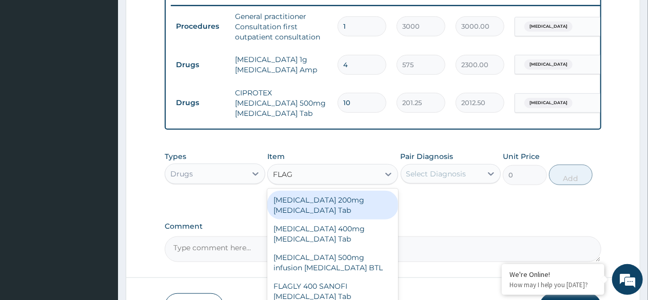
type input "FLAGY"
click at [318, 225] on div "Flagyl 400mg Metronidazole Tab" at bounding box center [332, 234] width 131 height 29
type input "23"
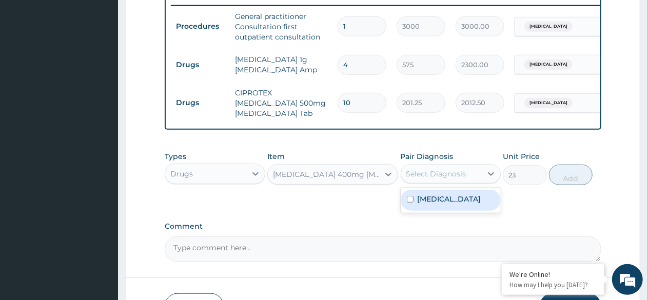
click at [452, 204] on label "Typhoid fever, unspecified" at bounding box center [450, 199] width 64 height 10
checkbox input "true"
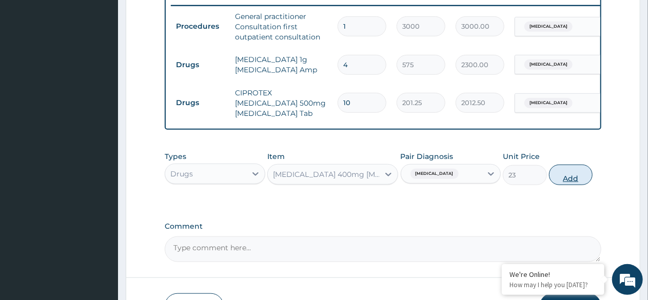
click at [578, 177] on button "Add" at bounding box center [571, 175] width 44 height 21
type input "0"
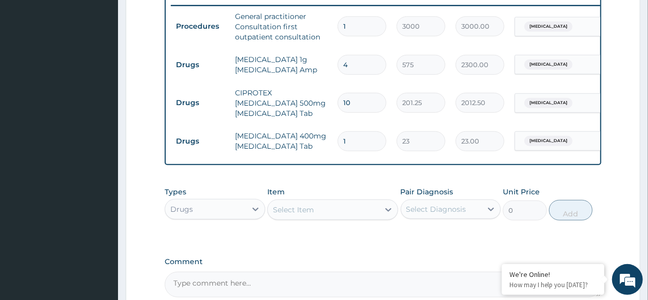
type input "0.00"
type input "3"
type input "69.00"
type input "30"
type input "690.00"
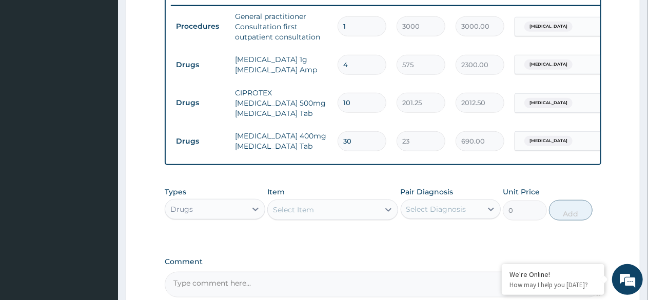
type input "30"
click at [295, 215] on div "Select Item" at bounding box center [293, 210] width 41 height 10
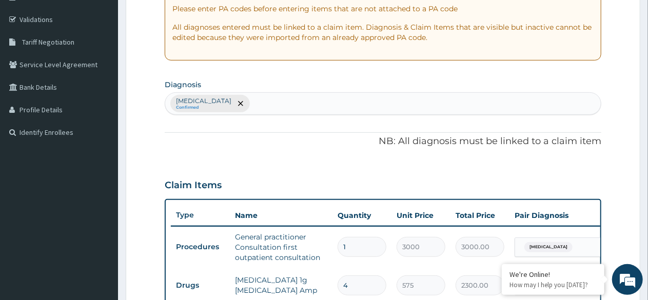
scroll to position [182, 0]
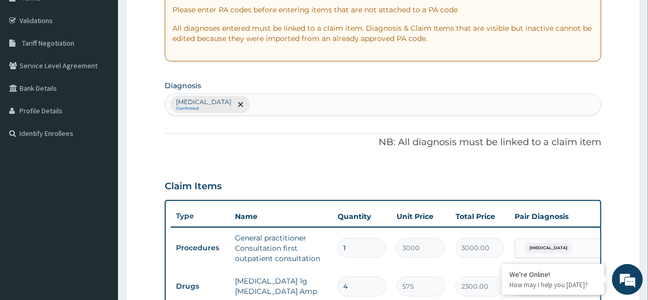
type input "VA"
type input "VAGINA"
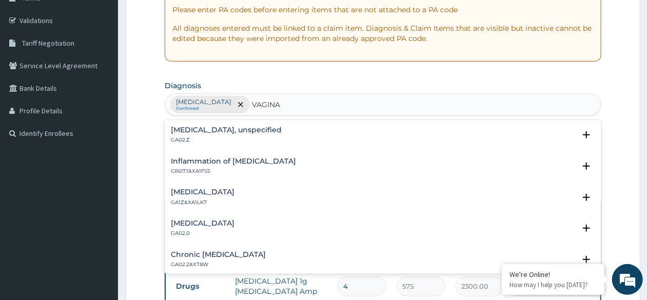
click at [204, 129] on h4 "Vaginitis, unspecified" at bounding box center [226, 130] width 111 height 8
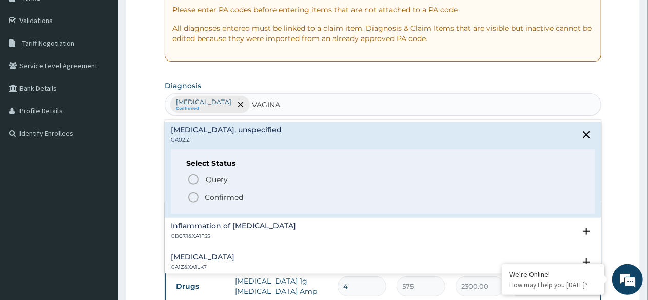
click at [191, 196] on icon "status option filled" at bounding box center [193, 197] width 12 height 12
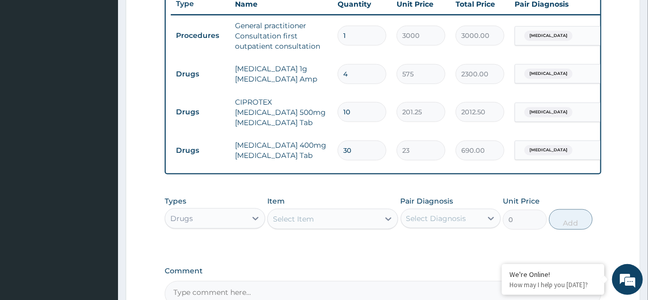
scroll to position [396, 0]
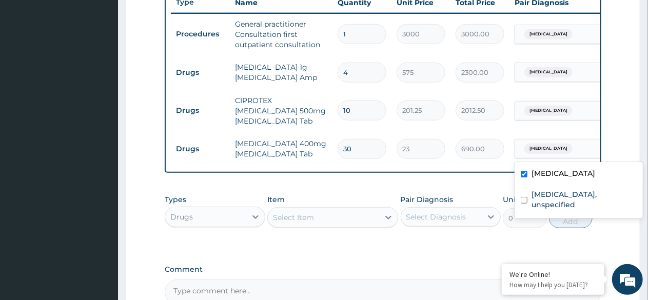
click at [527, 197] on input "checkbox" at bounding box center [524, 200] width 7 height 7
checkbox input "true"
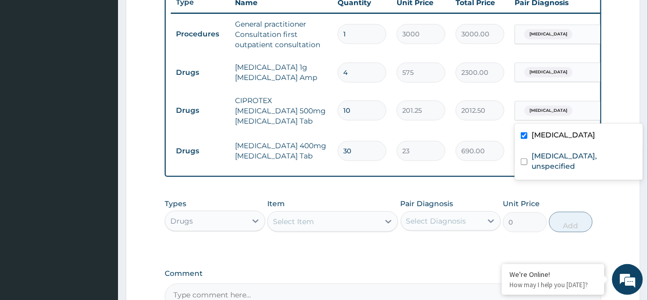
click at [525, 159] on input "checkbox" at bounding box center [524, 162] width 7 height 7
checkbox input "true"
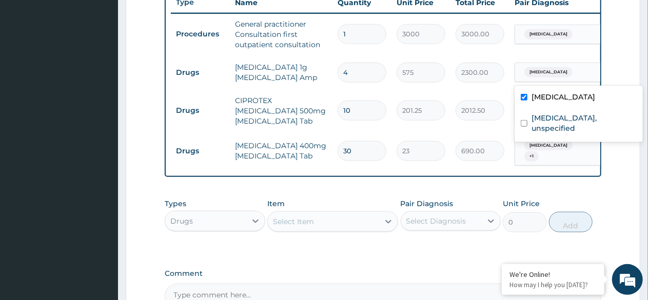
click at [538, 121] on label "Vaginitis, unspecified" at bounding box center [584, 123] width 105 height 21
checkbox input "true"
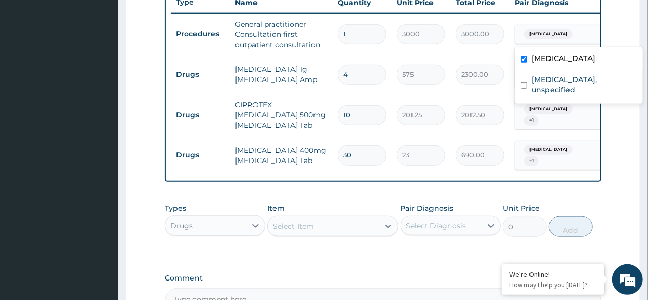
click at [541, 79] on label "Vaginitis, unspecified" at bounding box center [584, 84] width 105 height 21
checkbox input "true"
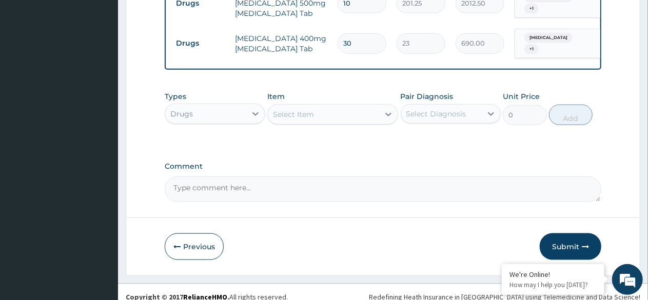
scroll to position [508, 0]
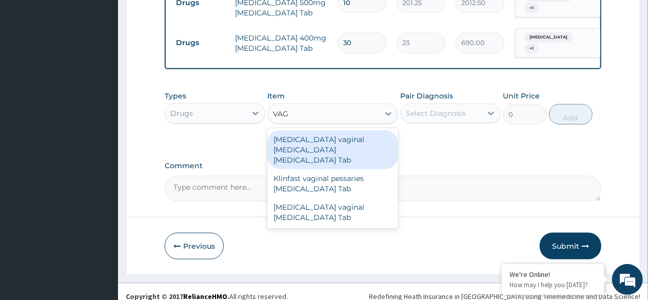
type input "VAGI"
click at [325, 151] on div "Clotrimazole vaginal pessary Clotrimazole Tab" at bounding box center [332, 149] width 131 height 39
type input "12075"
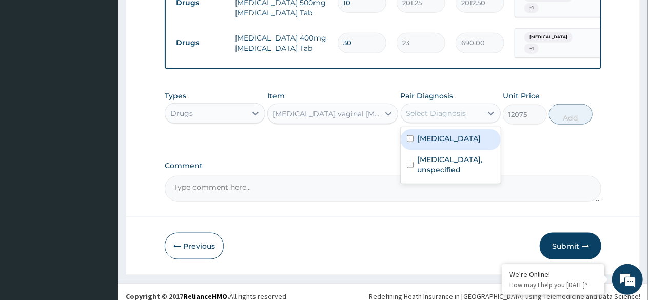
click at [430, 119] on div "Select Diagnosis" at bounding box center [436, 113] width 60 height 10
click at [432, 144] on label "Typhoid fever, unspecified" at bounding box center [450, 138] width 64 height 10
checkbox input "true"
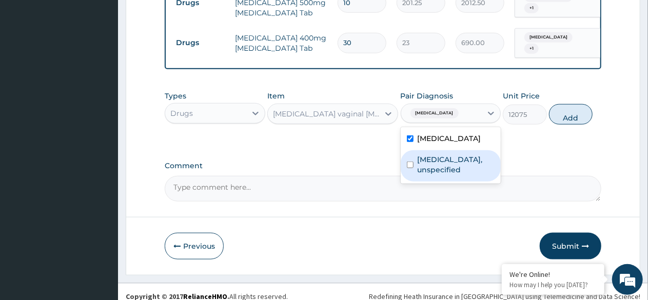
click at [442, 175] on label "Vaginitis, unspecified" at bounding box center [456, 164] width 77 height 21
checkbox input "true"
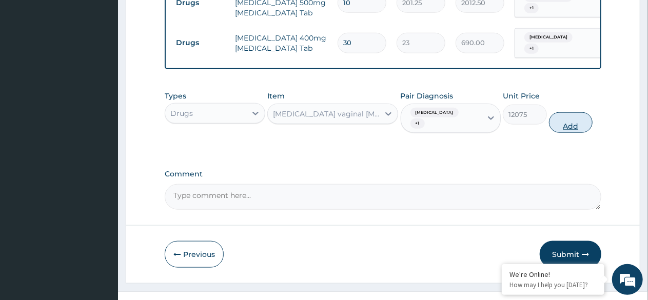
click at [573, 130] on button "Add" at bounding box center [571, 122] width 44 height 21
type input "0"
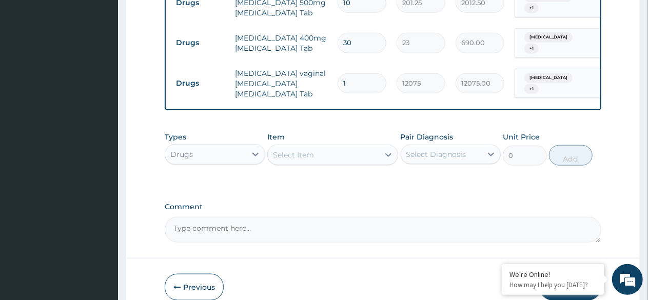
click at [317, 161] on div "Select Item" at bounding box center [323, 155] width 111 height 16
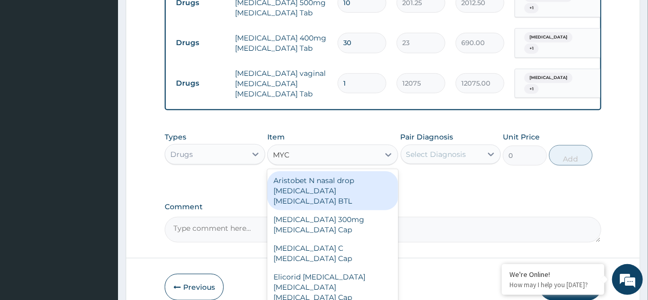
type input "MYCO"
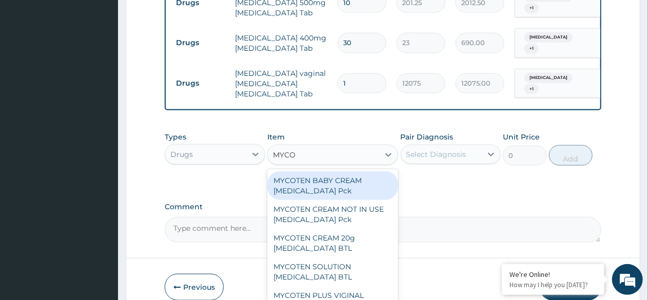
click at [334, 191] on div "MYCOTEN BABY CREAM Clotrimazole Pck" at bounding box center [332, 185] width 131 height 29
type input "575"
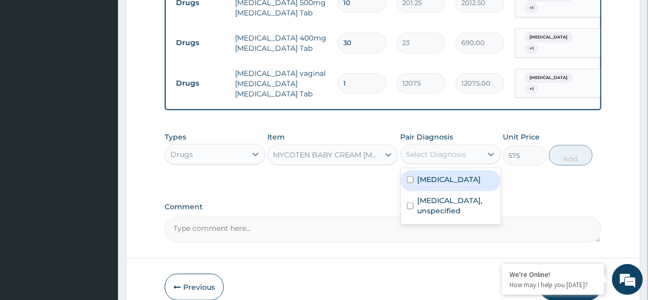
click at [426, 154] on div "Select Diagnosis" at bounding box center [441, 154] width 81 height 16
click at [443, 182] on label "Typhoid fever, unspecified" at bounding box center [450, 179] width 64 height 10
checkbox input "true"
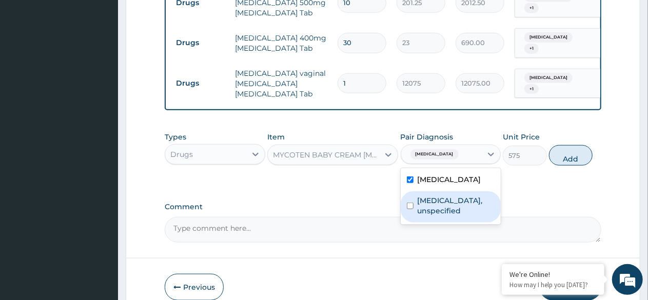
click at [442, 216] on label "Vaginitis, unspecified" at bounding box center [456, 206] width 77 height 21
checkbox input "true"
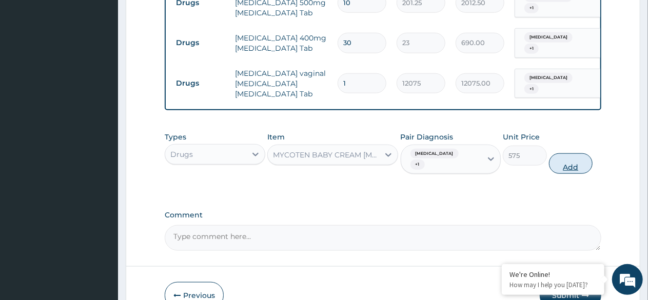
click at [572, 167] on button "Add" at bounding box center [571, 163] width 44 height 21
type input "0"
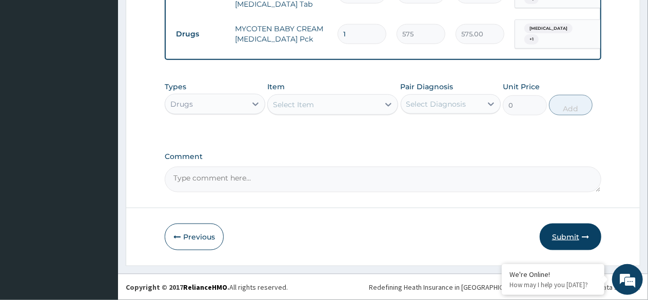
click at [560, 237] on button "Submit" at bounding box center [571, 237] width 62 height 27
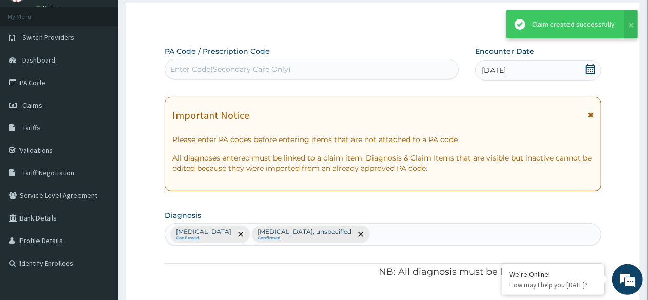
scroll to position [602, 0]
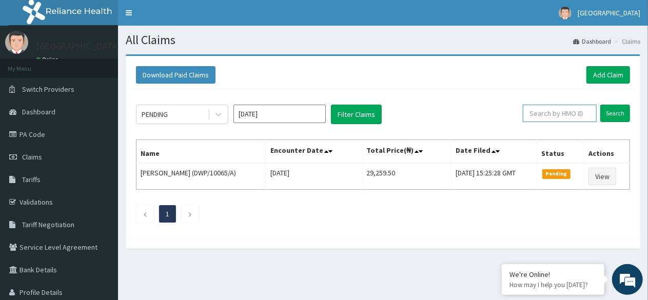
click at [567, 118] on input "text" at bounding box center [560, 113] width 74 height 17
type input "WTC/10143/B"
click at [609, 115] on input "Search" at bounding box center [615, 113] width 30 height 17
